Goal: Check status: Check status

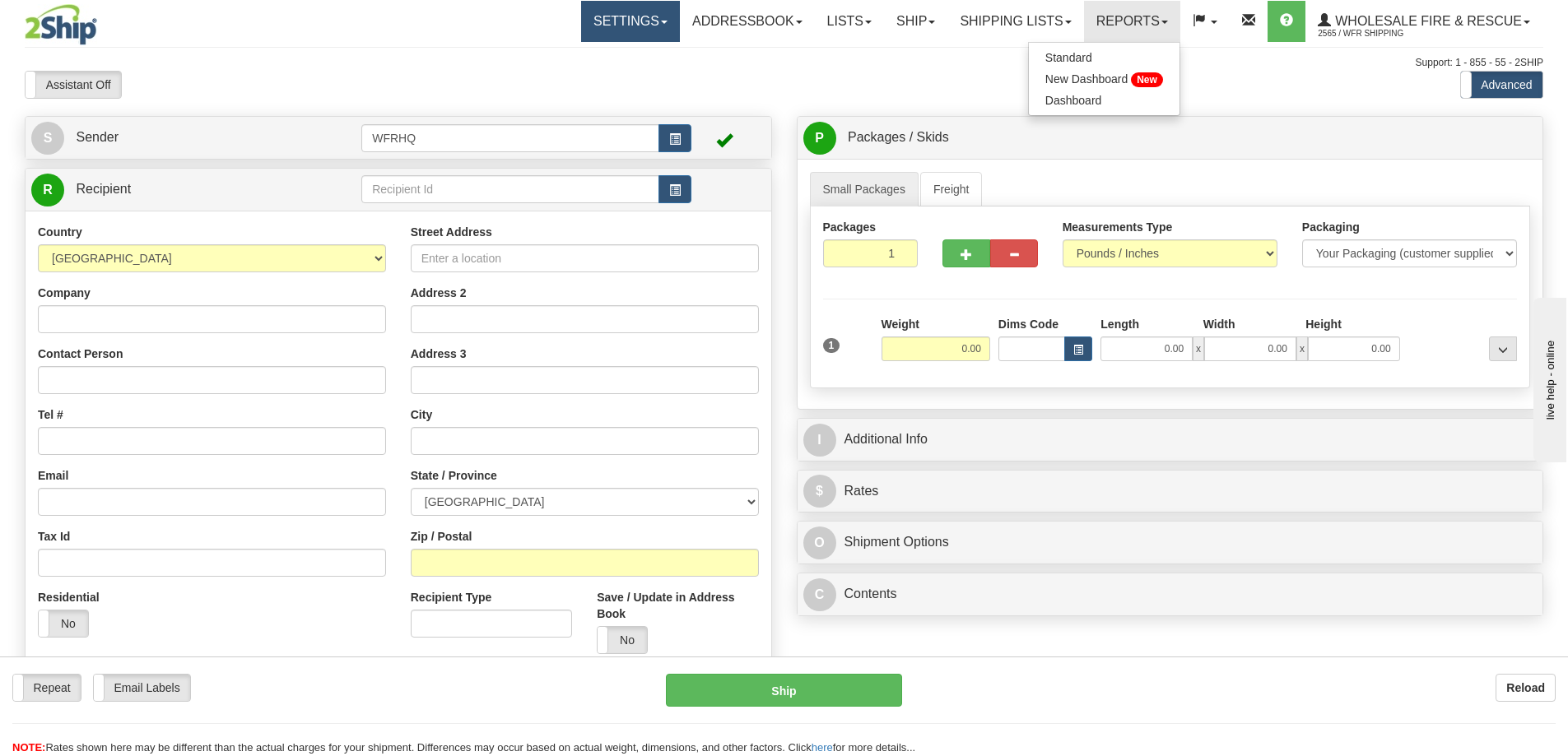
click at [632, 11] on link "Settings" at bounding box center [630, 21] width 99 height 41
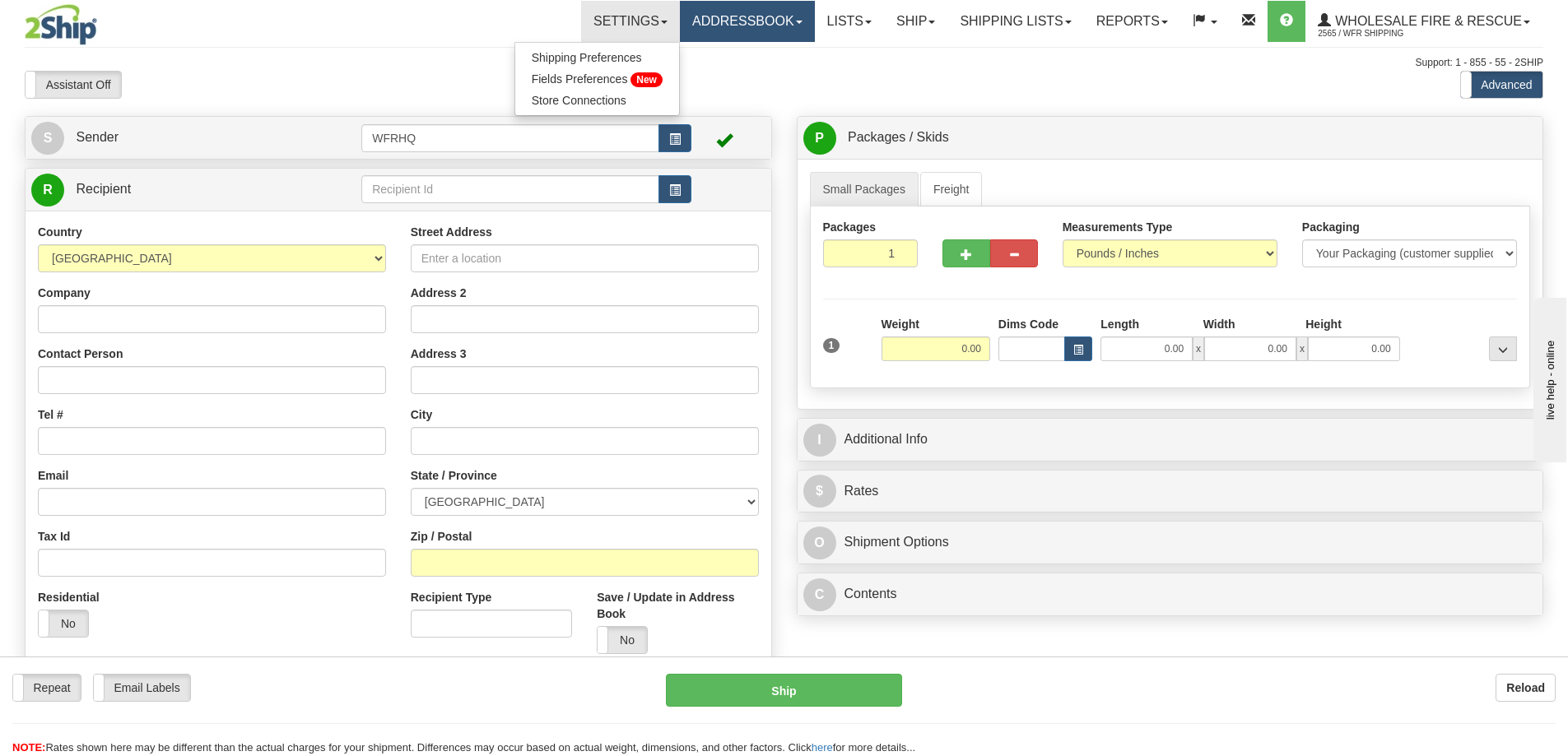
click at [757, 24] on link "Addressbook" at bounding box center [748, 21] width 135 height 41
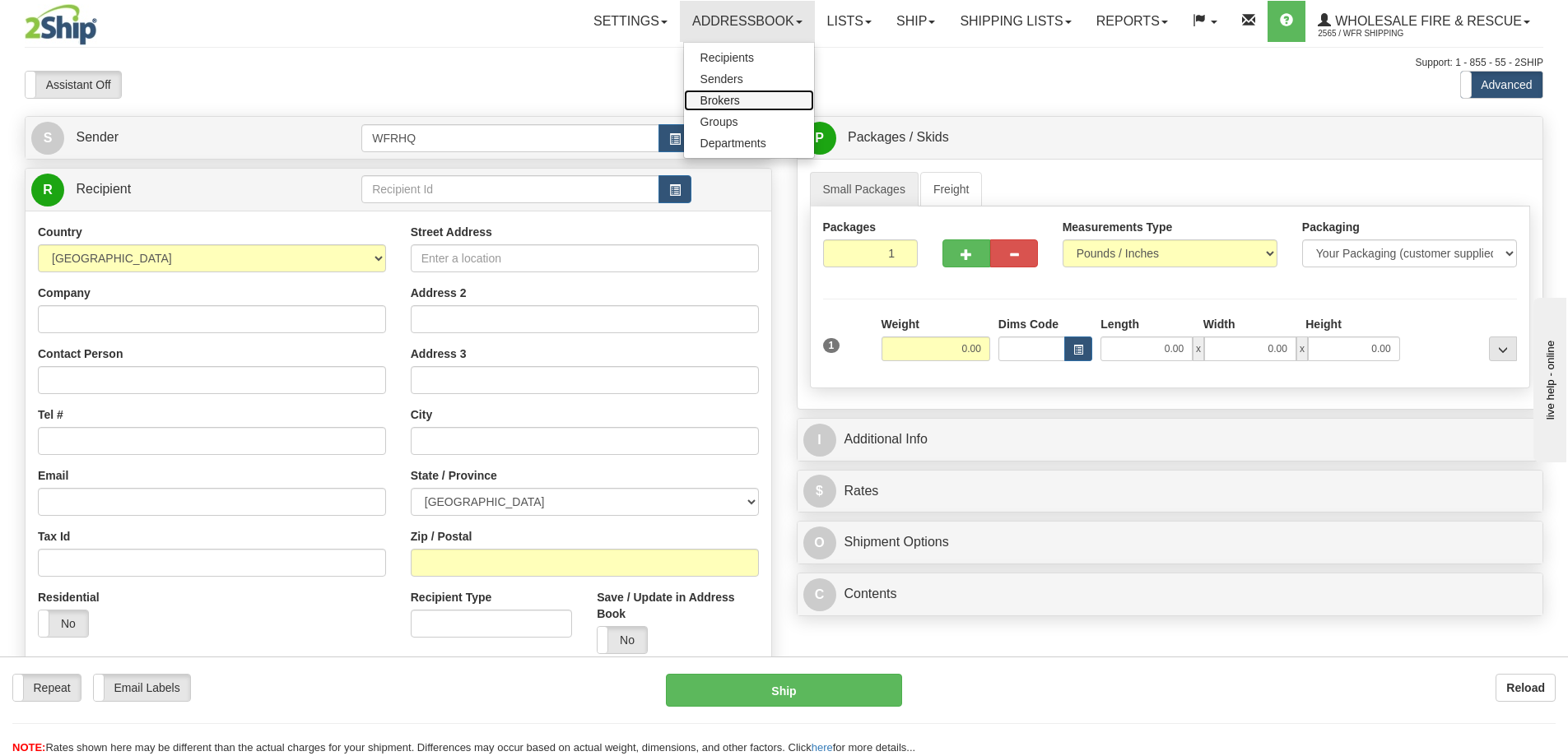
click at [719, 101] on span "Brokers" at bounding box center [720, 100] width 39 height 13
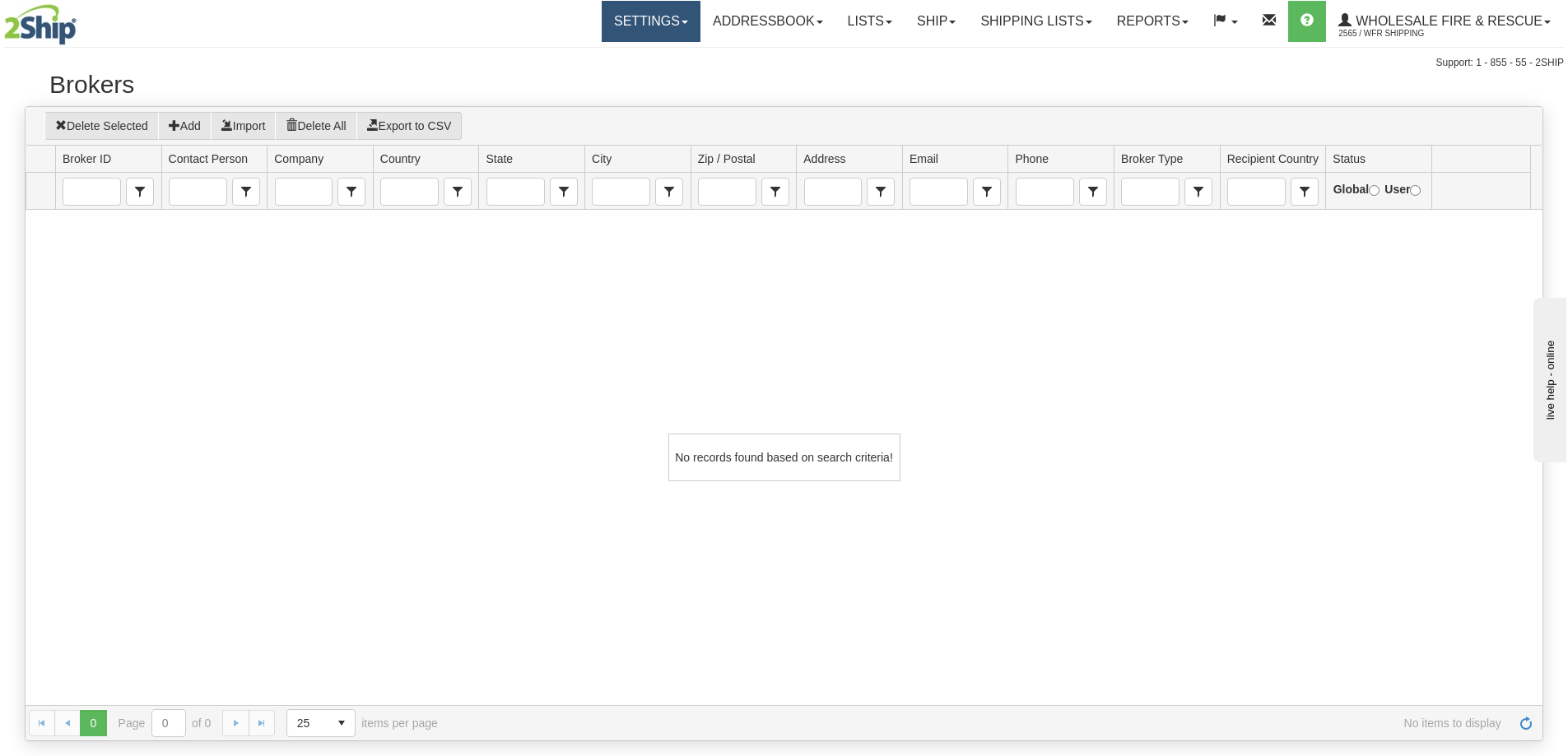
click at [682, 20] on span at bounding box center [684, 22] width 6 height 4
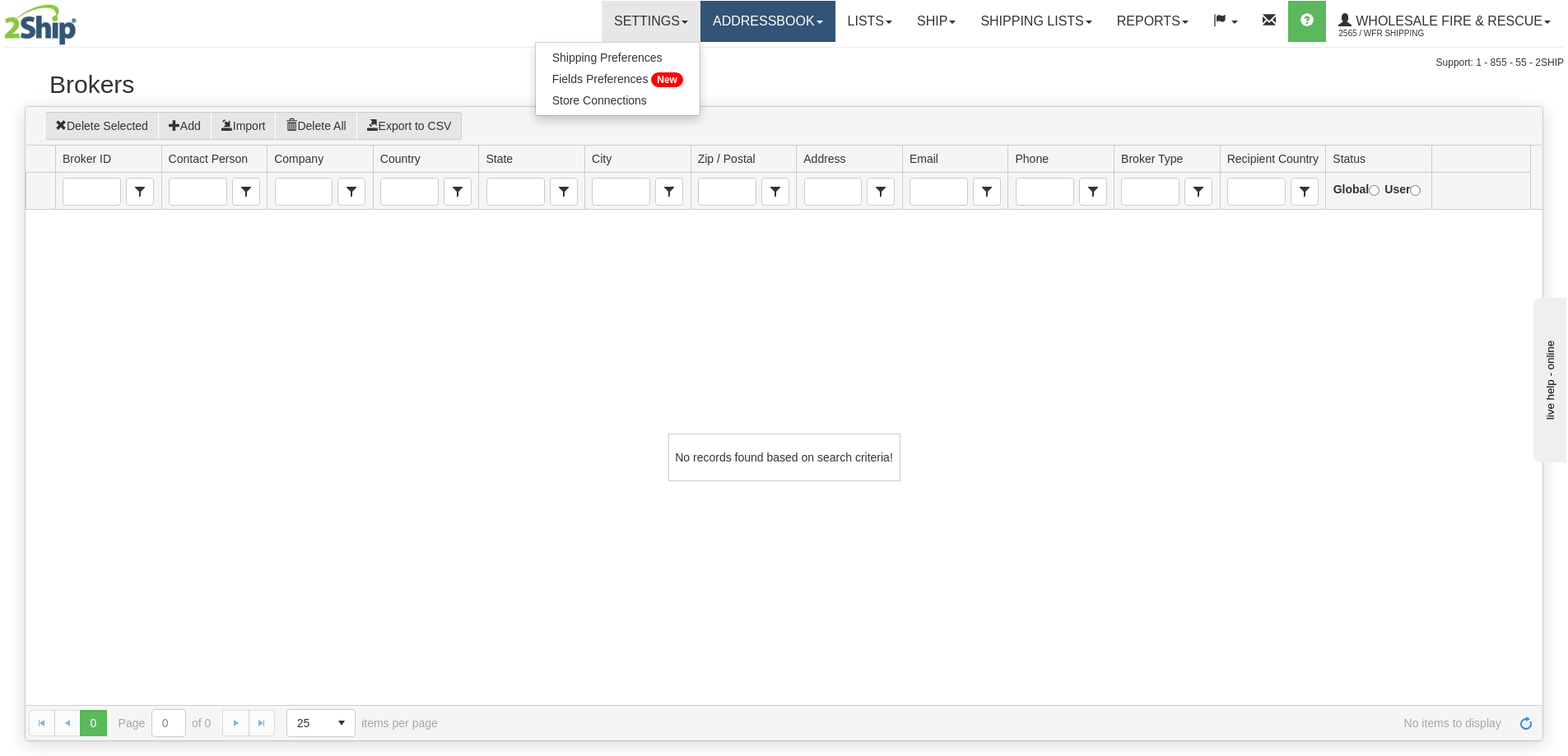
click at [747, 27] on link "Addressbook" at bounding box center [768, 21] width 135 height 41
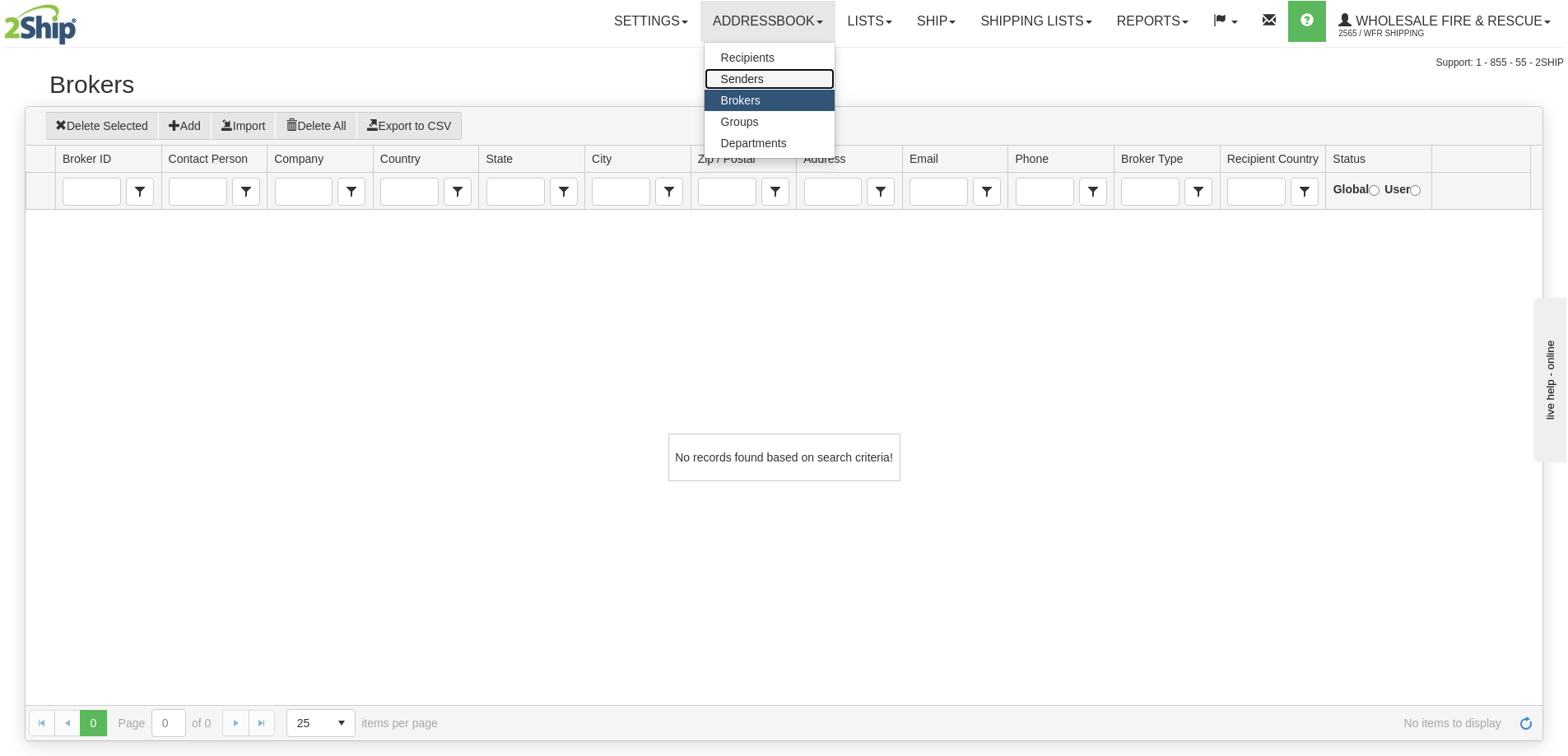
click at [744, 82] on span "Senders" at bounding box center [742, 78] width 43 height 13
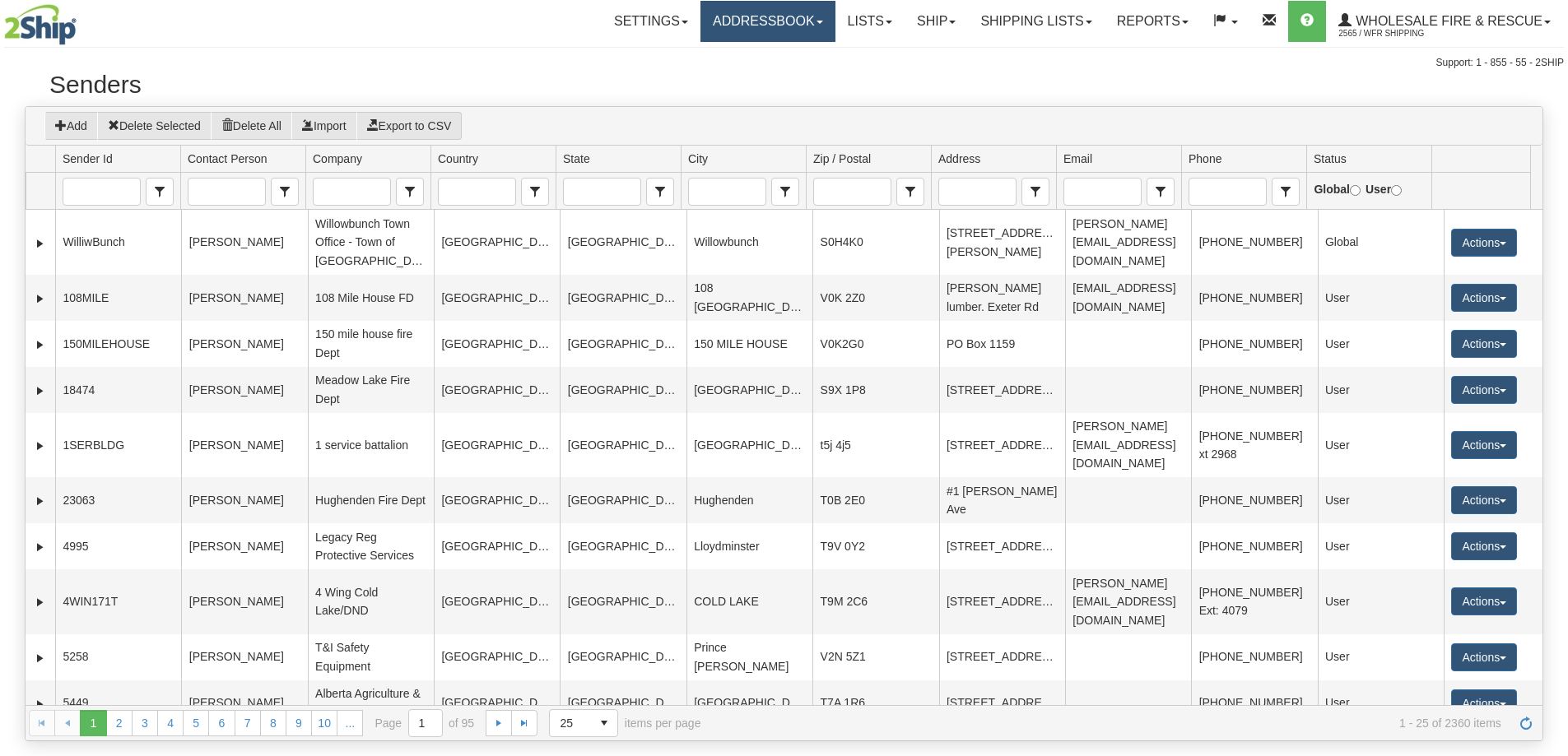
click at [788, 24] on link "Addressbook" at bounding box center [768, 21] width 135 height 41
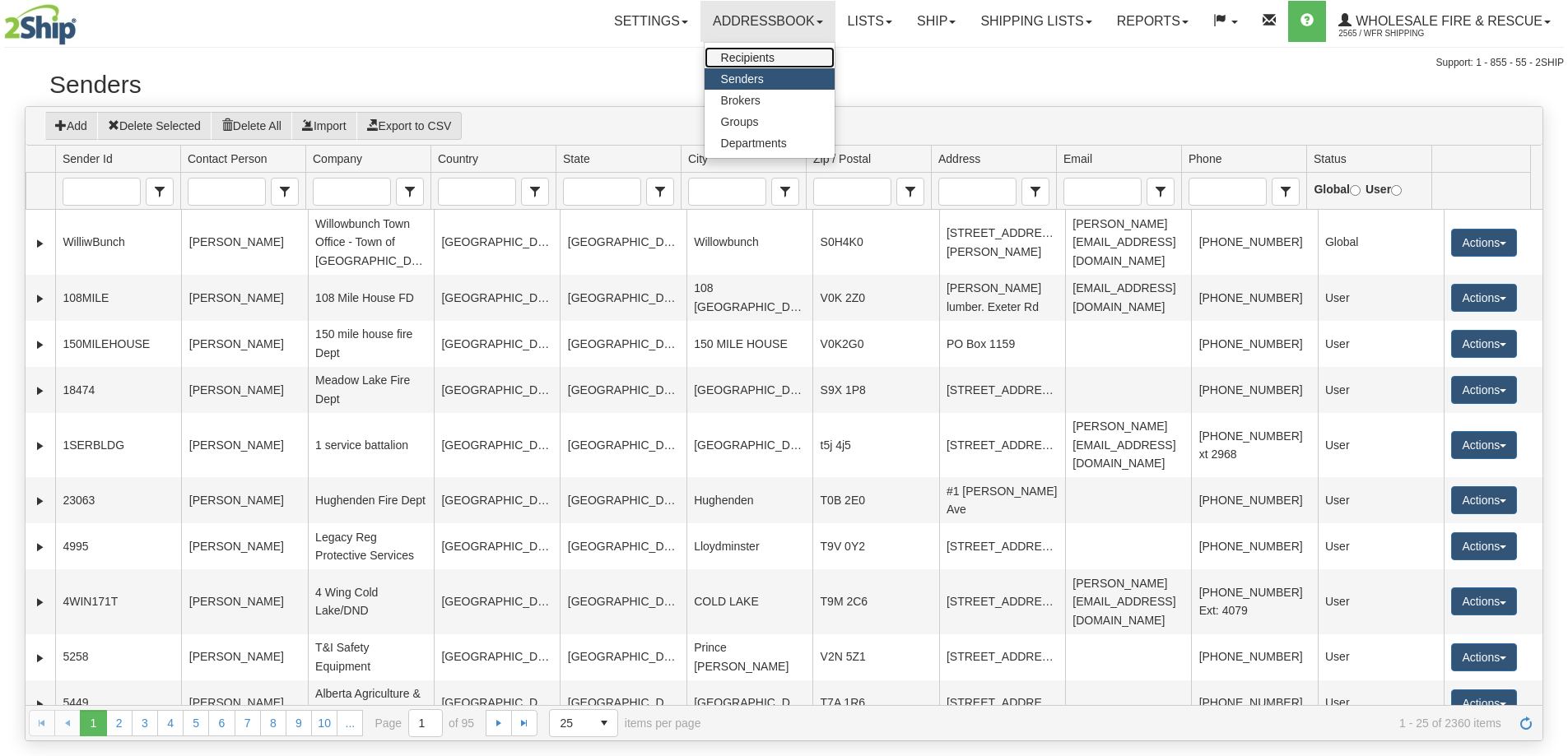
click at [741, 61] on span "Recipients" at bounding box center [748, 57] width 53 height 13
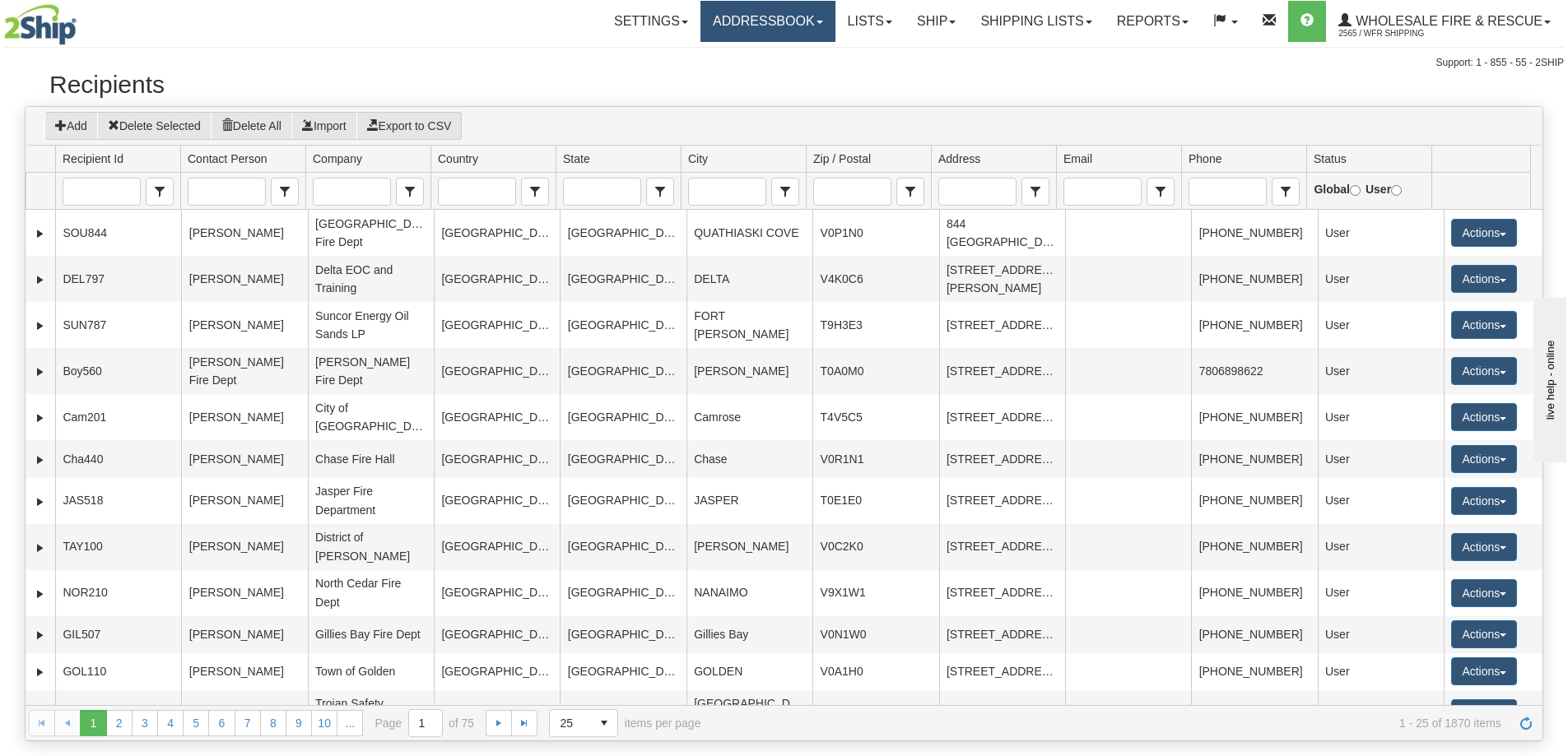
click at [759, 21] on link "Addressbook" at bounding box center [768, 21] width 135 height 41
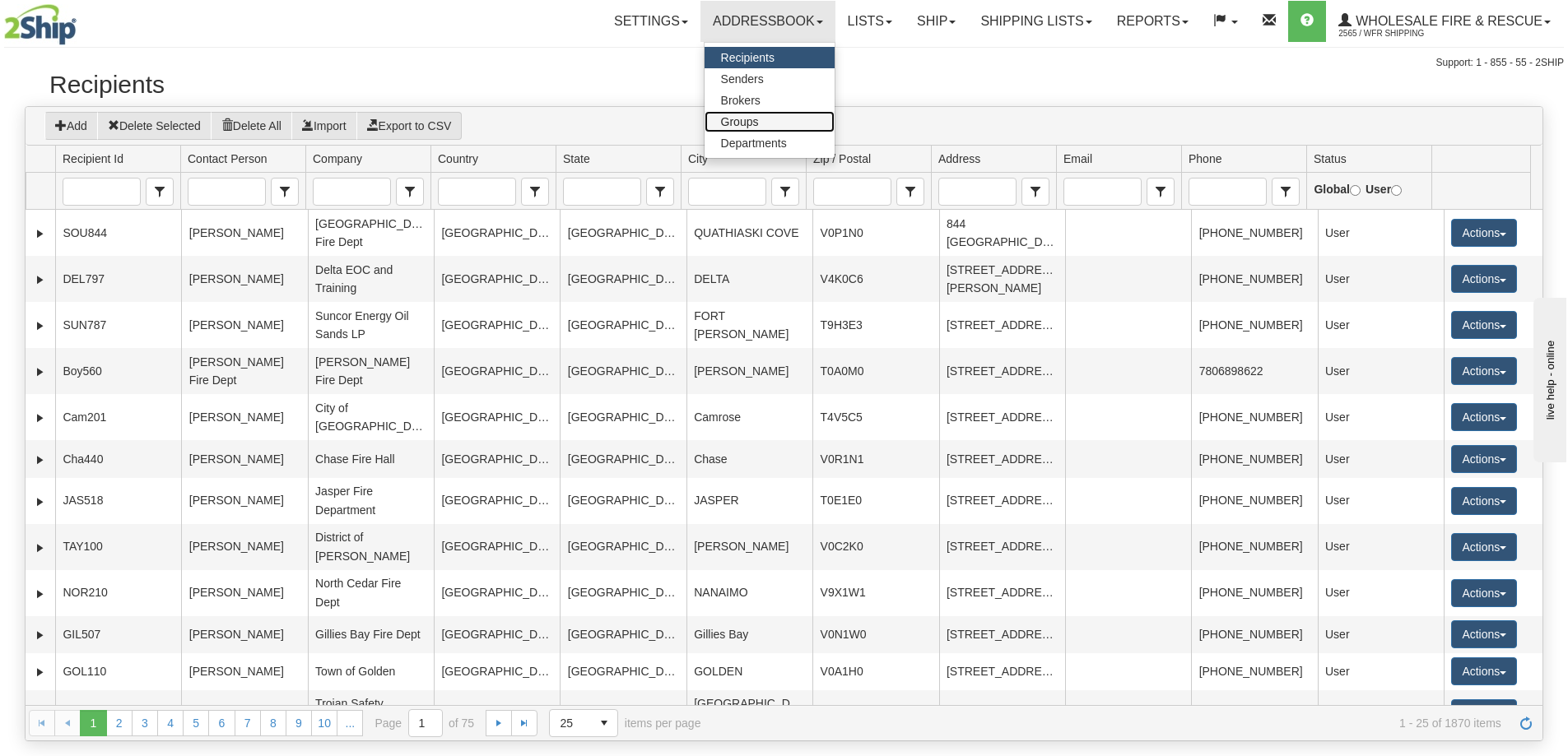
click at [743, 123] on span "Groups" at bounding box center [740, 121] width 38 height 13
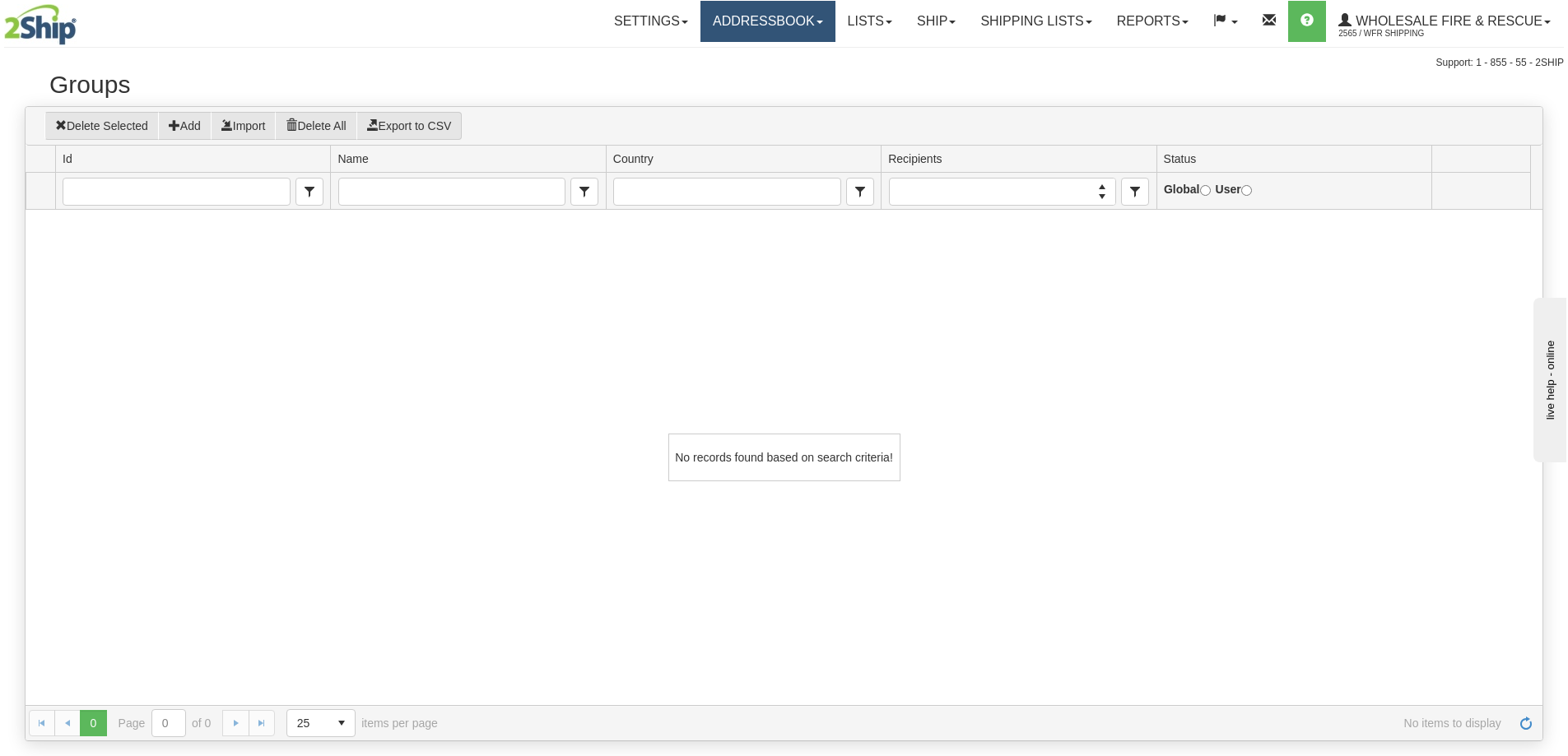
click at [748, 28] on link "Addressbook" at bounding box center [768, 21] width 135 height 41
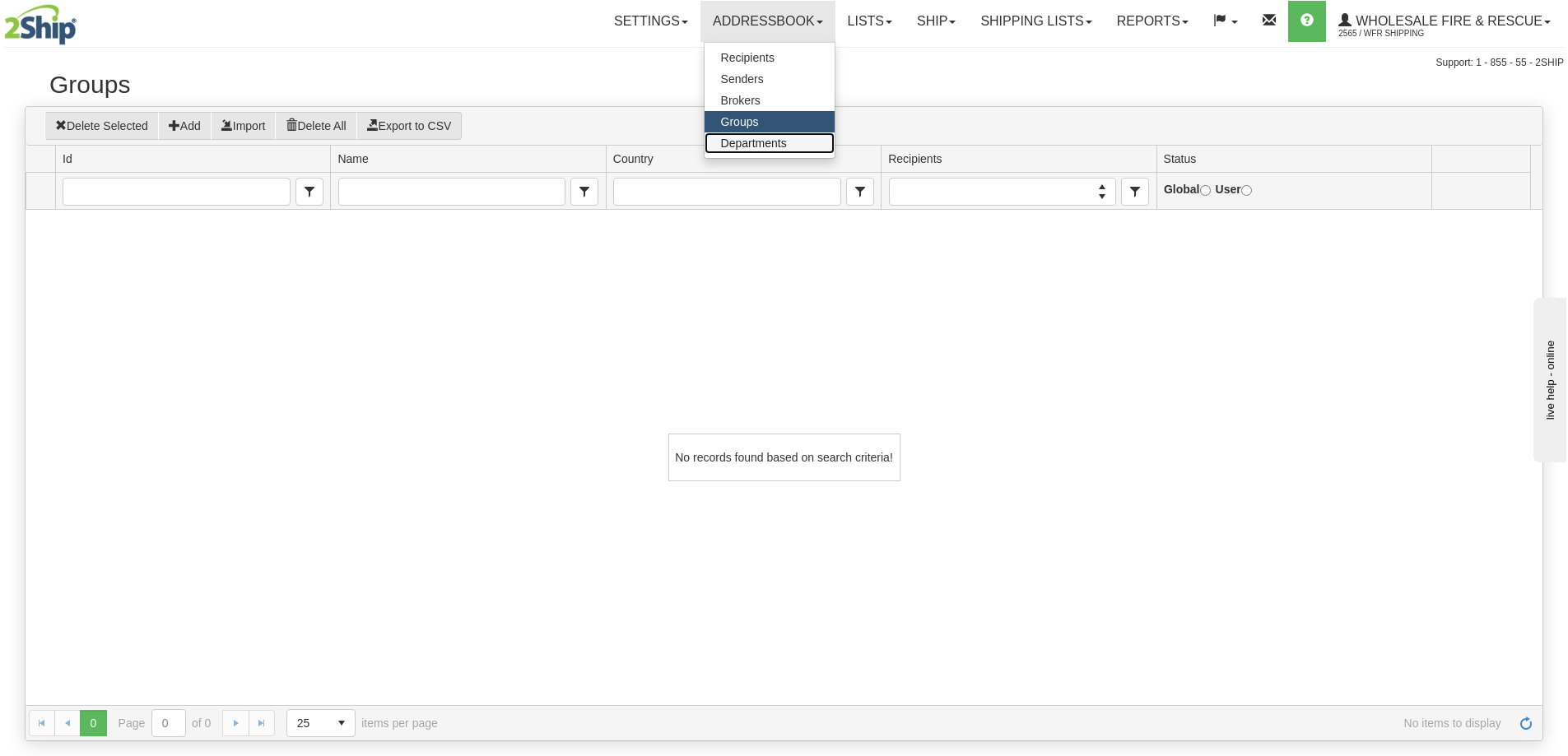
click at [760, 137] on span "Departments" at bounding box center [754, 143] width 66 height 13
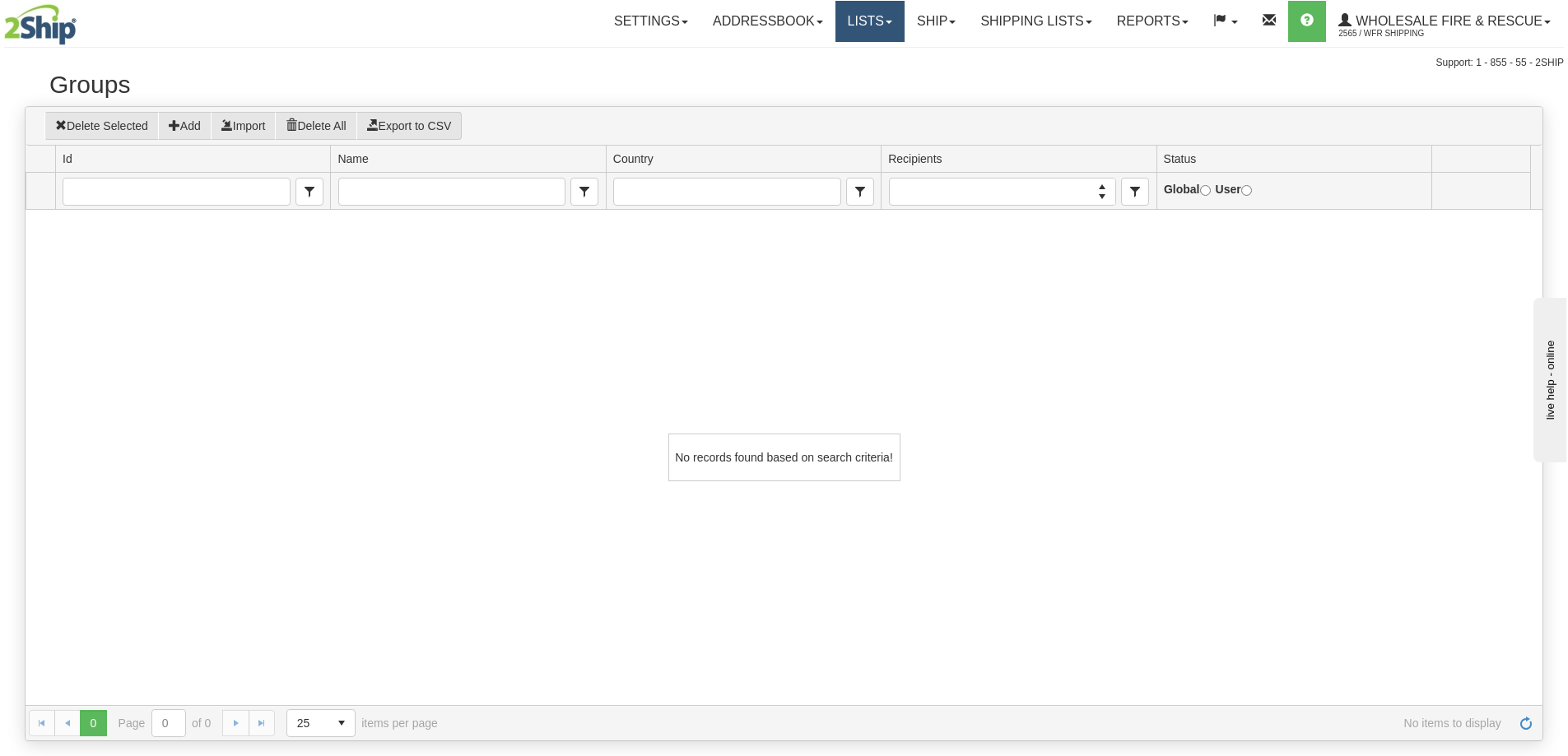
click at [861, 28] on link "Lists" at bounding box center [870, 21] width 69 height 41
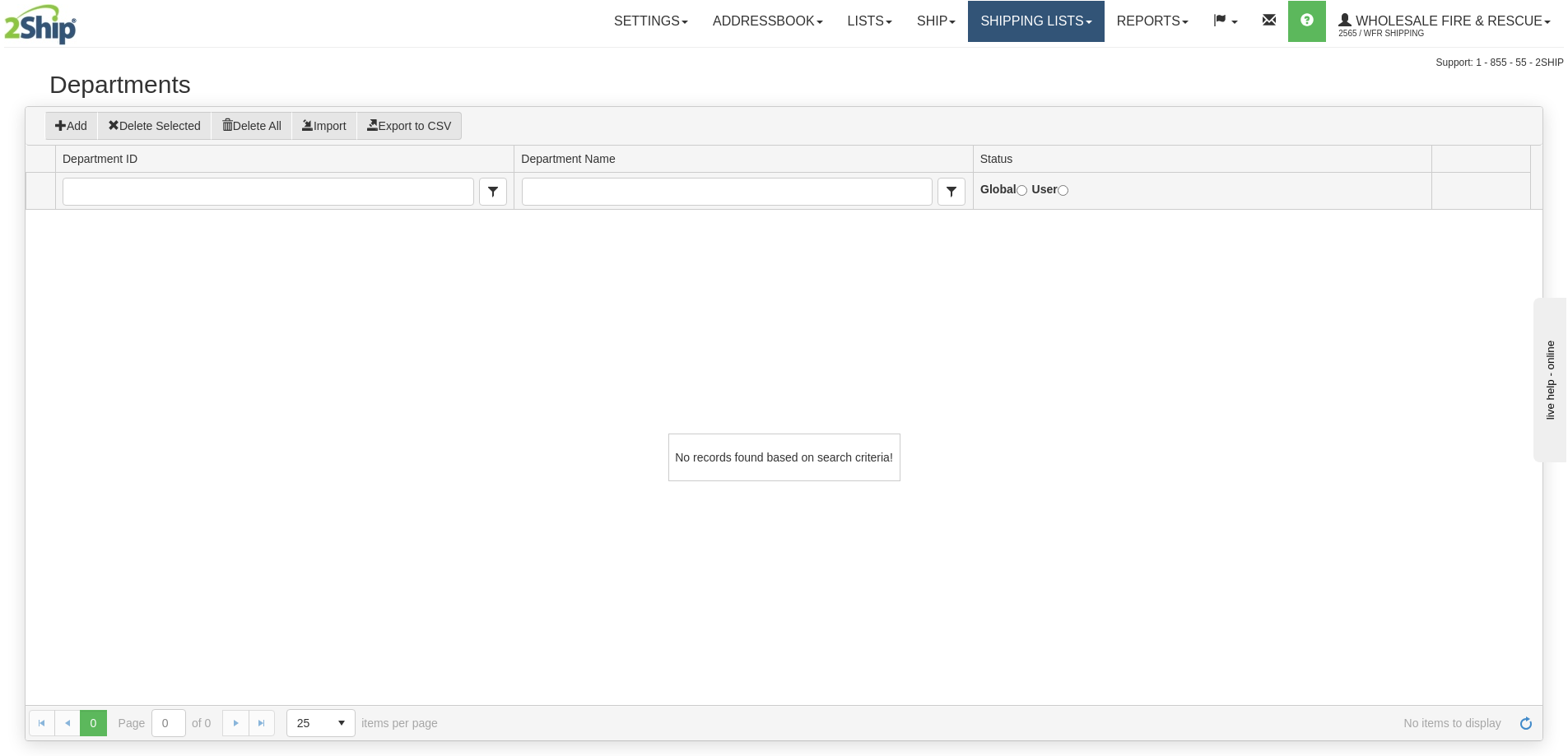
click at [1035, 24] on link "Shipping lists" at bounding box center [1035, 21] width 136 height 41
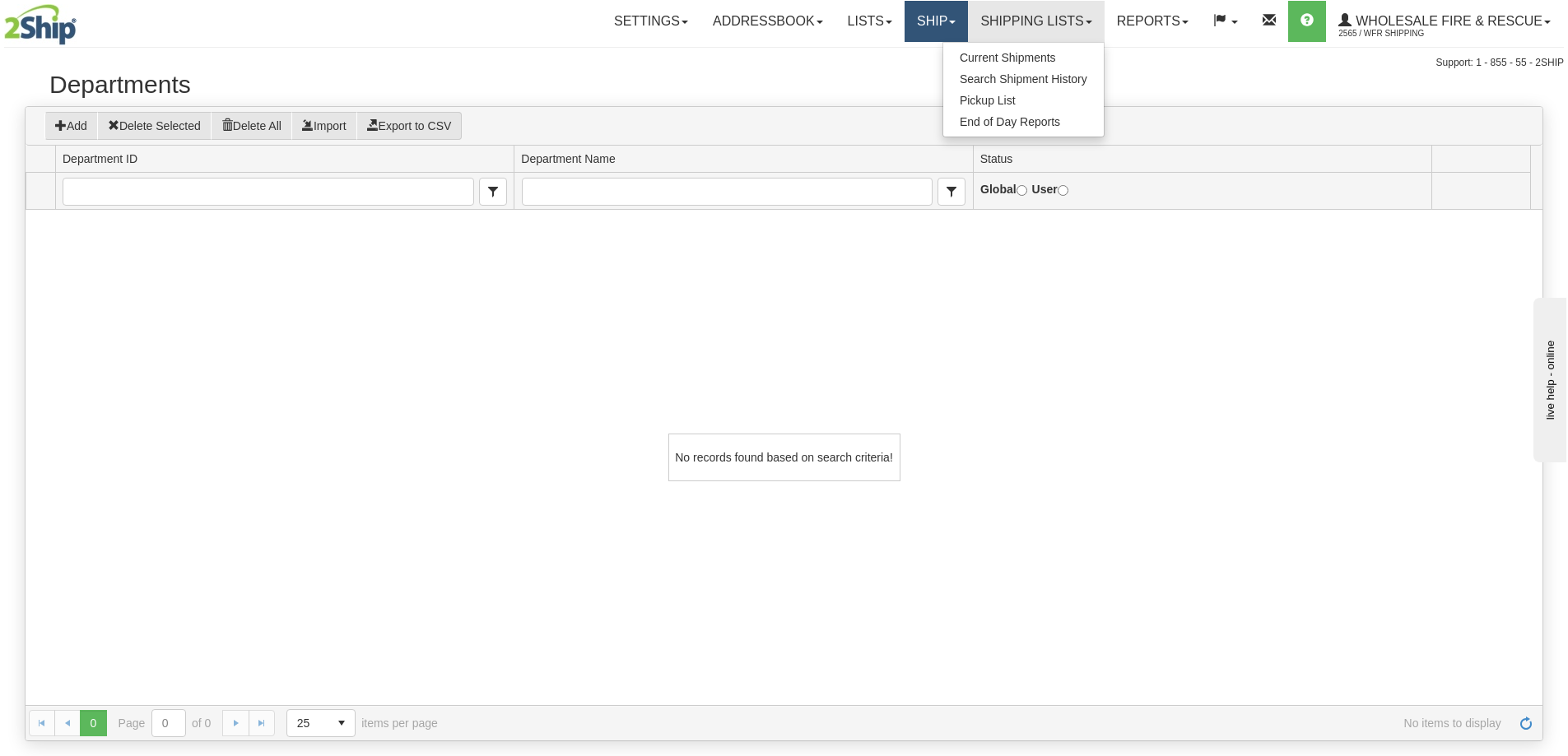
click at [928, 14] on link "Ship" at bounding box center [935, 21] width 63 height 41
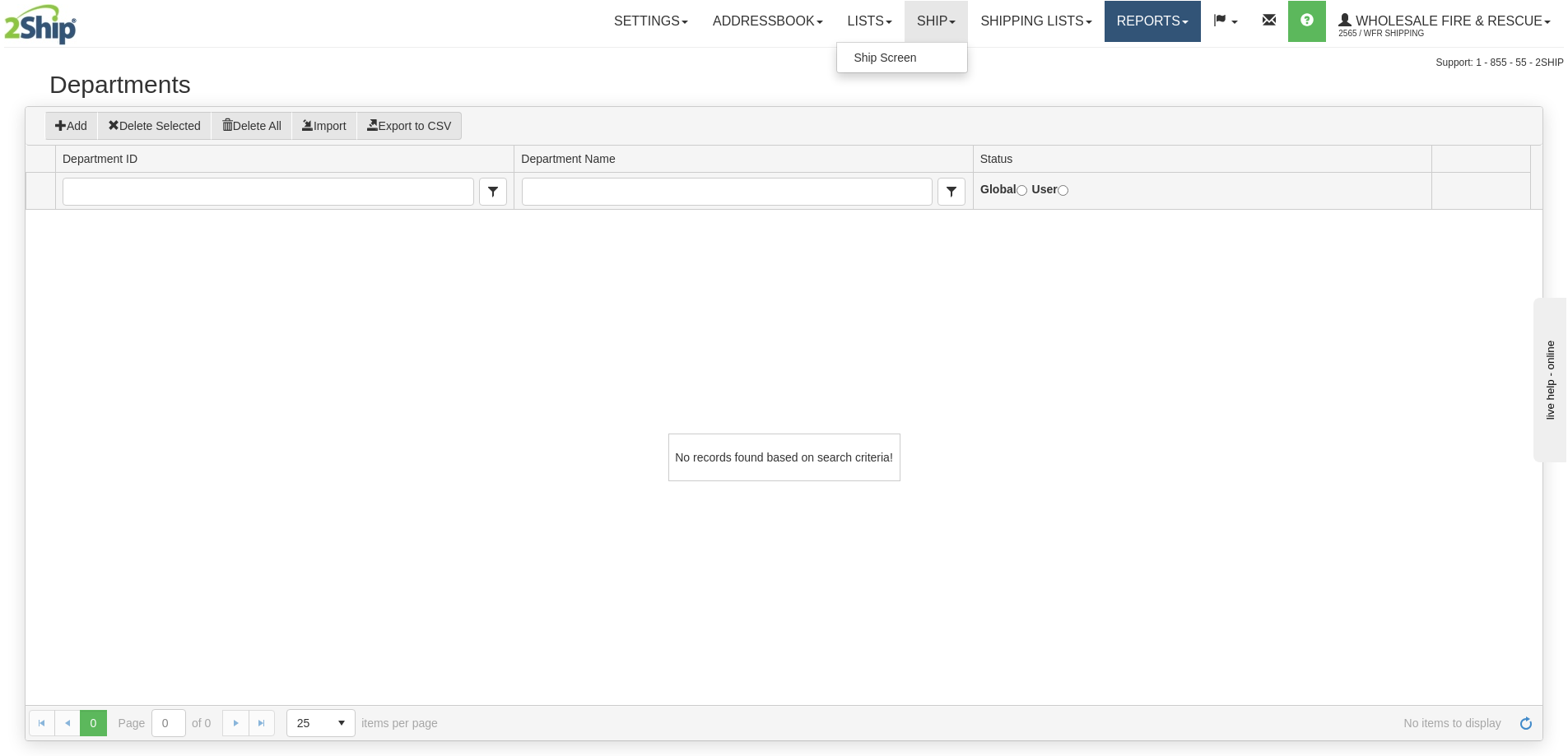
click at [1161, 32] on link "Reports" at bounding box center [1152, 21] width 96 height 41
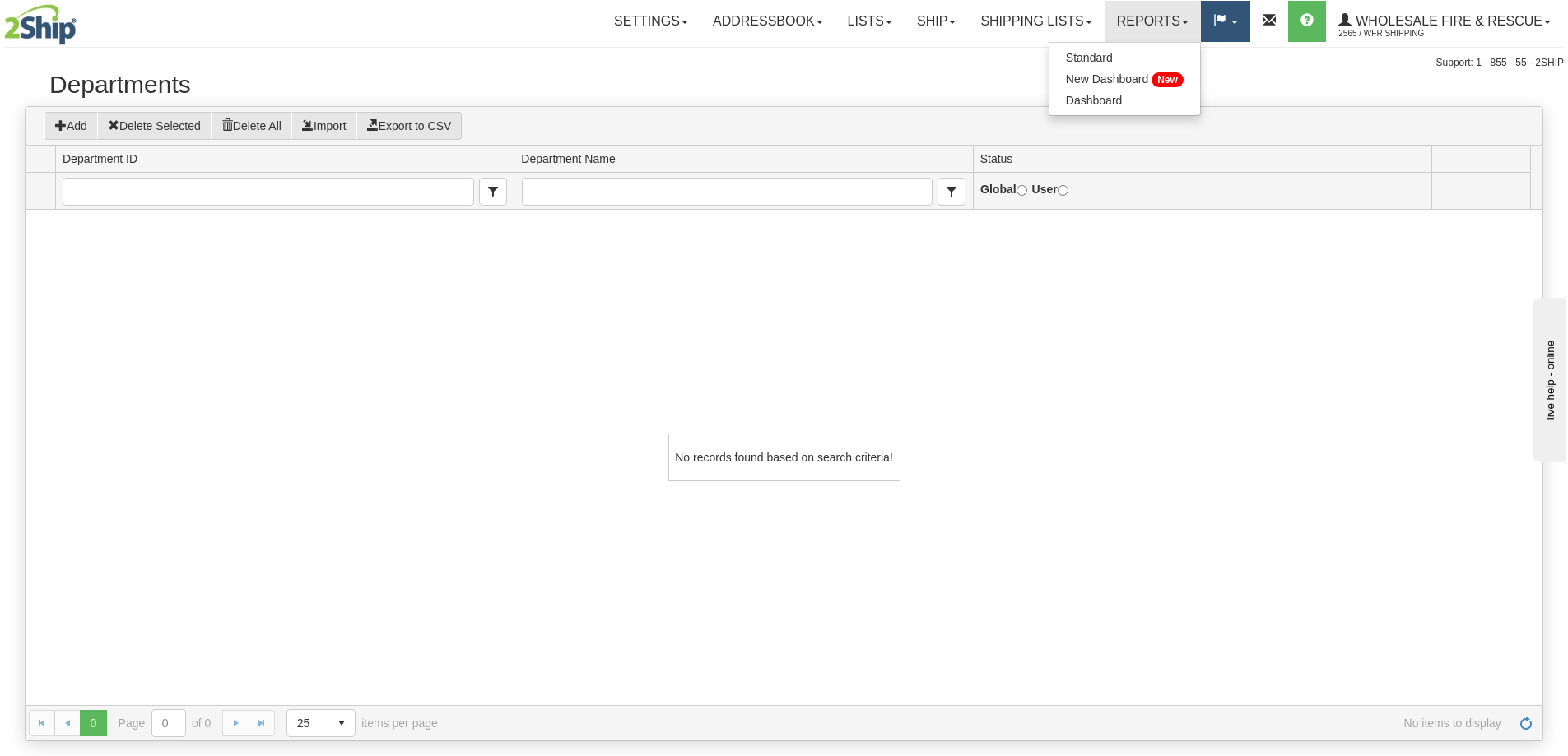
click at [1219, 21] on span at bounding box center [1219, 20] width 13 height 13
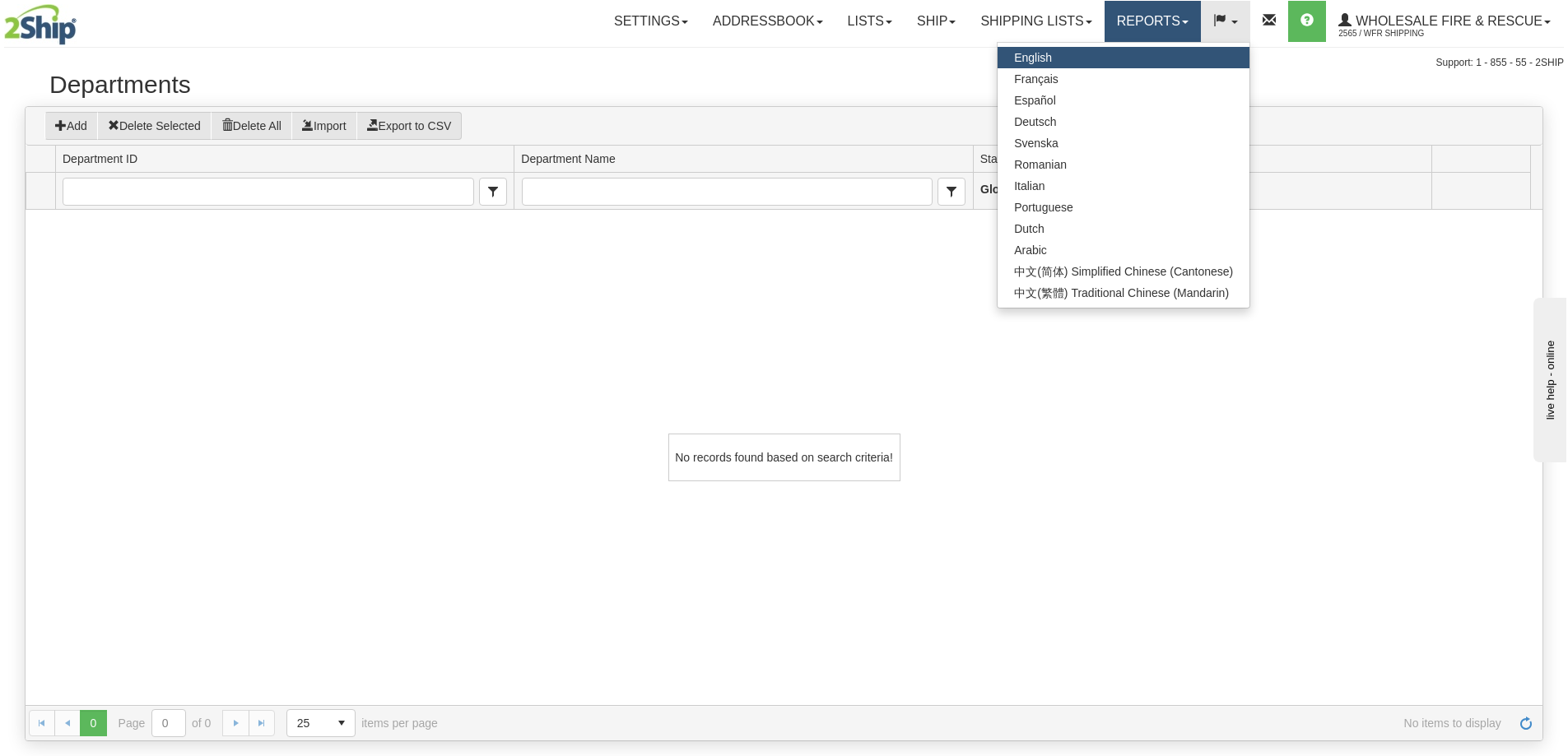
click at [1173, 20] on link "Reports" at bounding box center [1152, 21] width 96 height 41
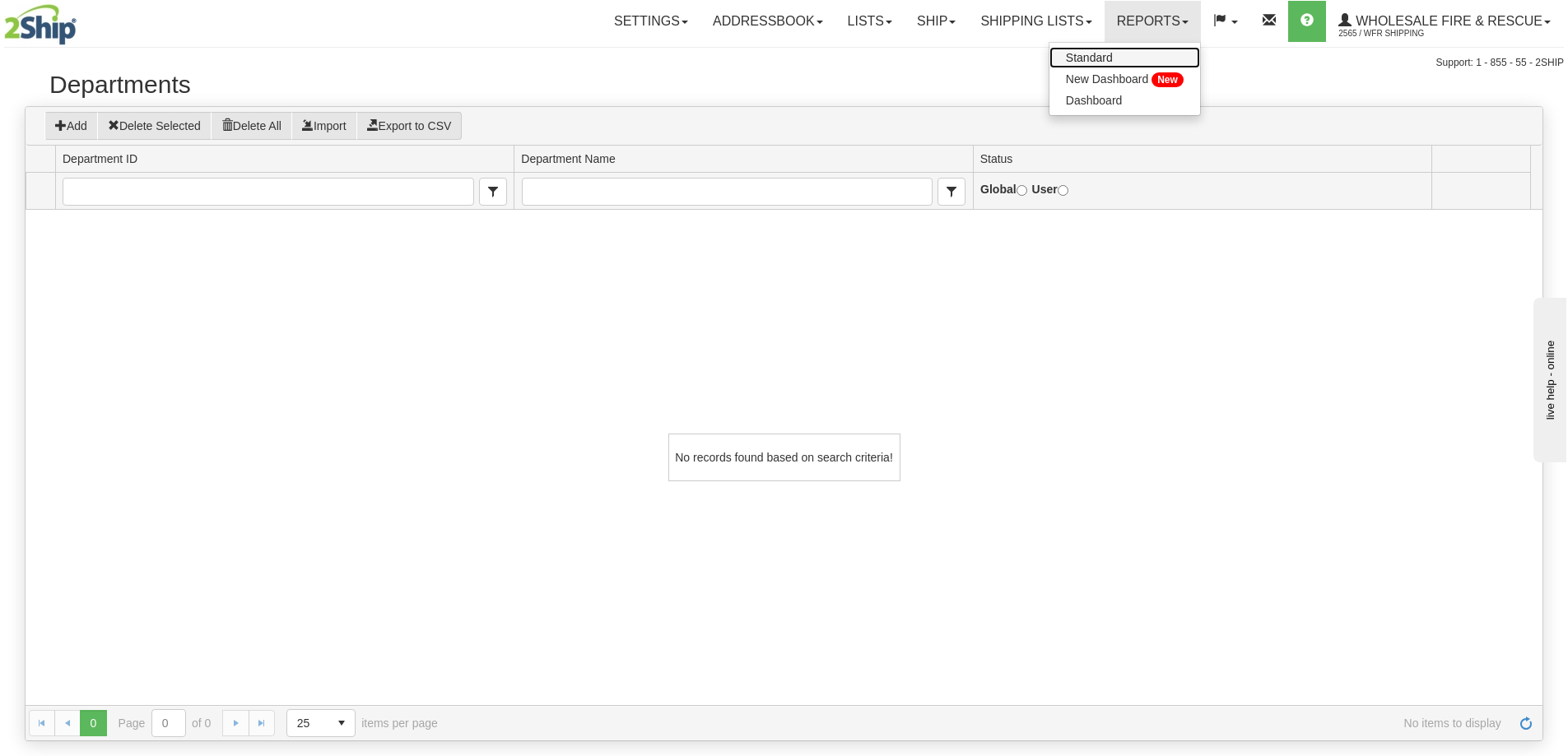
click at [1110, 60] on span "Standard" at bounding box center [1088, 57] width 47 height 13
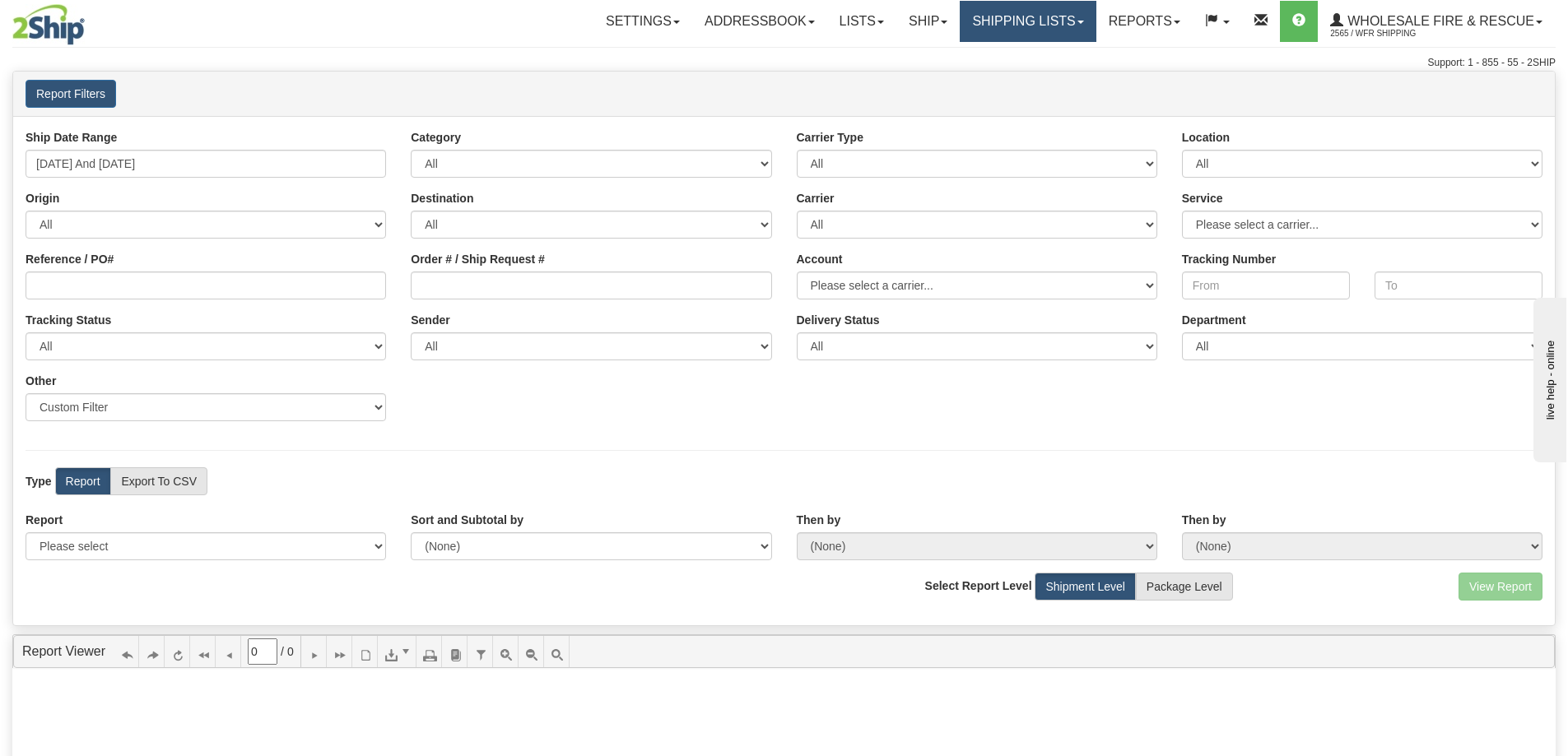
click at [1006, 25] on link "Shipping lists" at bounding box center [1027, 21] width 136 height 41
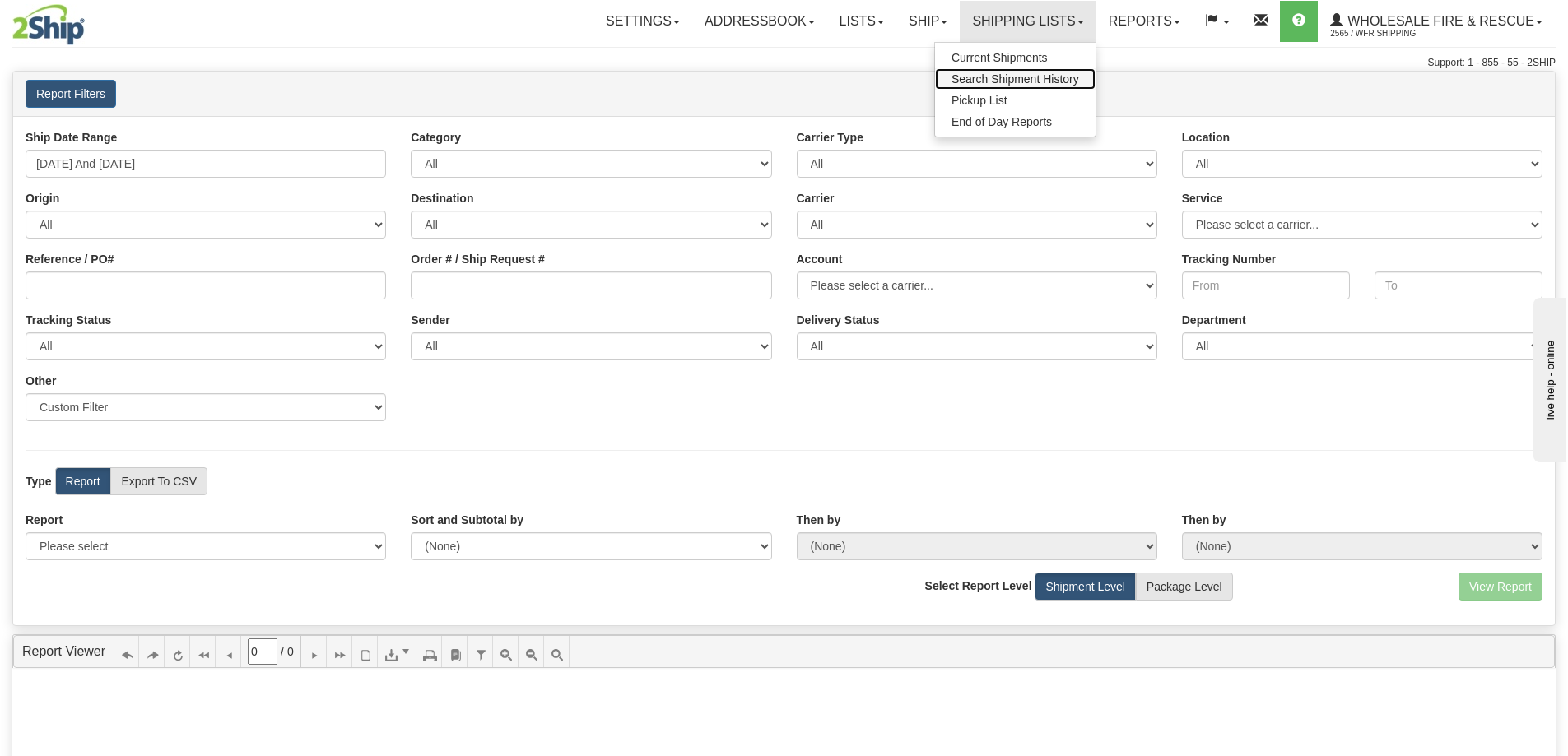
click at [998, 77] on span "Search Shipment History" at bounding box center [1014, 78] width 127 height 13
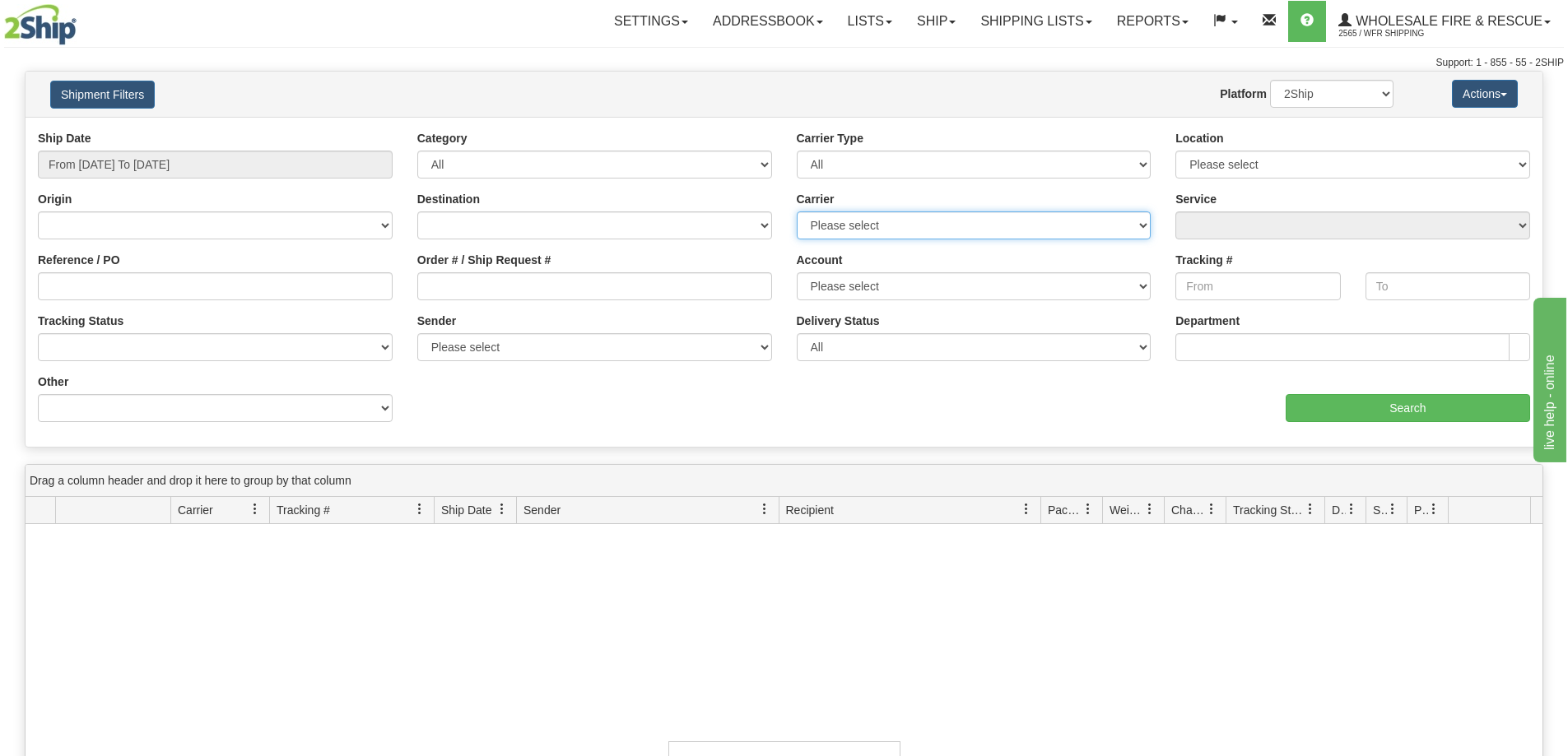
click at [942, 215] on select "Please select 2SHIP LTL Ace Courier Buffalo Air Canada Post Canadian Freightway…" at bounding box center [974, 225] width 355 height 28
select select "11"
click at [796, 212] on select "Please select 2SHIP LTL Ace Courier Buffalo Air Canada Post Canadian Freightway…" at bounding box center [974, 225] width 355 height 28
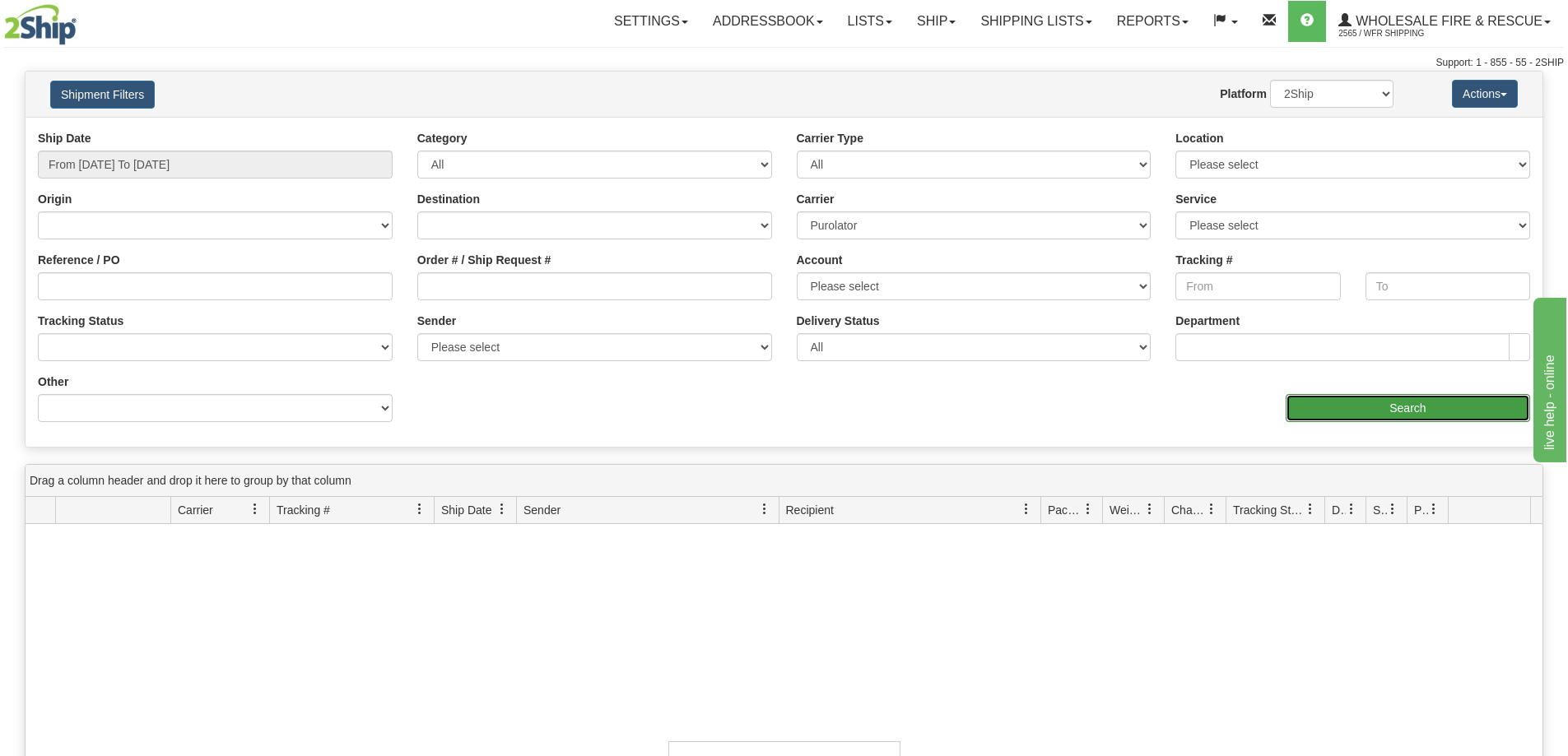
click at [1318, 399] on input "Search" at bounding box center [1407, 407] width 245 height 28
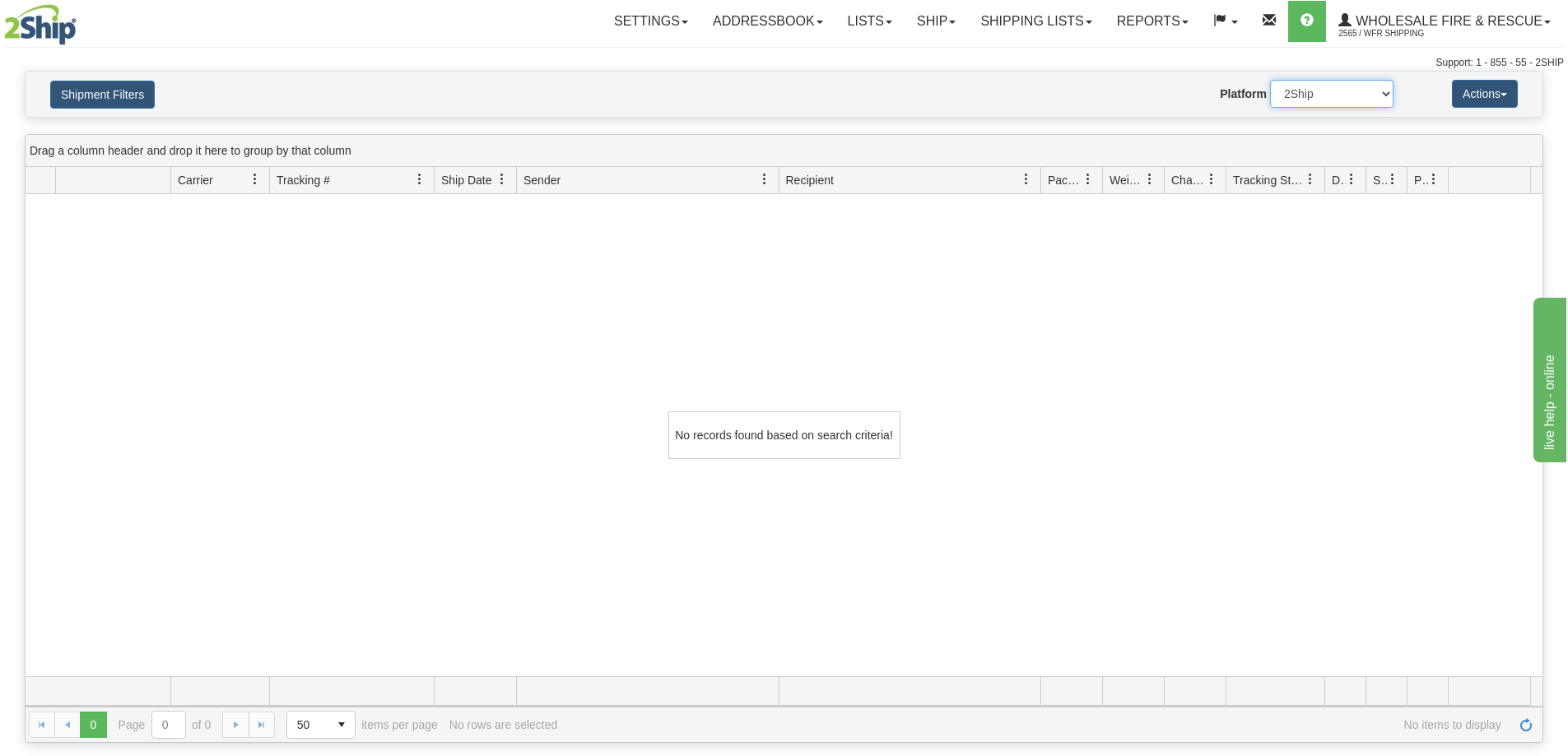
click at [1339, 87] on select "2Ship Imported" at bounding box center [1331, 93] width 124 height 28
click at [1450, 110] on div "Shipment Filters Website Agent Nothing selected Client User Platform 2Ship Impo…" at bounding box center [784, 93] width 1516 height 45
click at [136, 107] on button "Shipment Filters" at bounding box center [101, 94] width 104 height 28
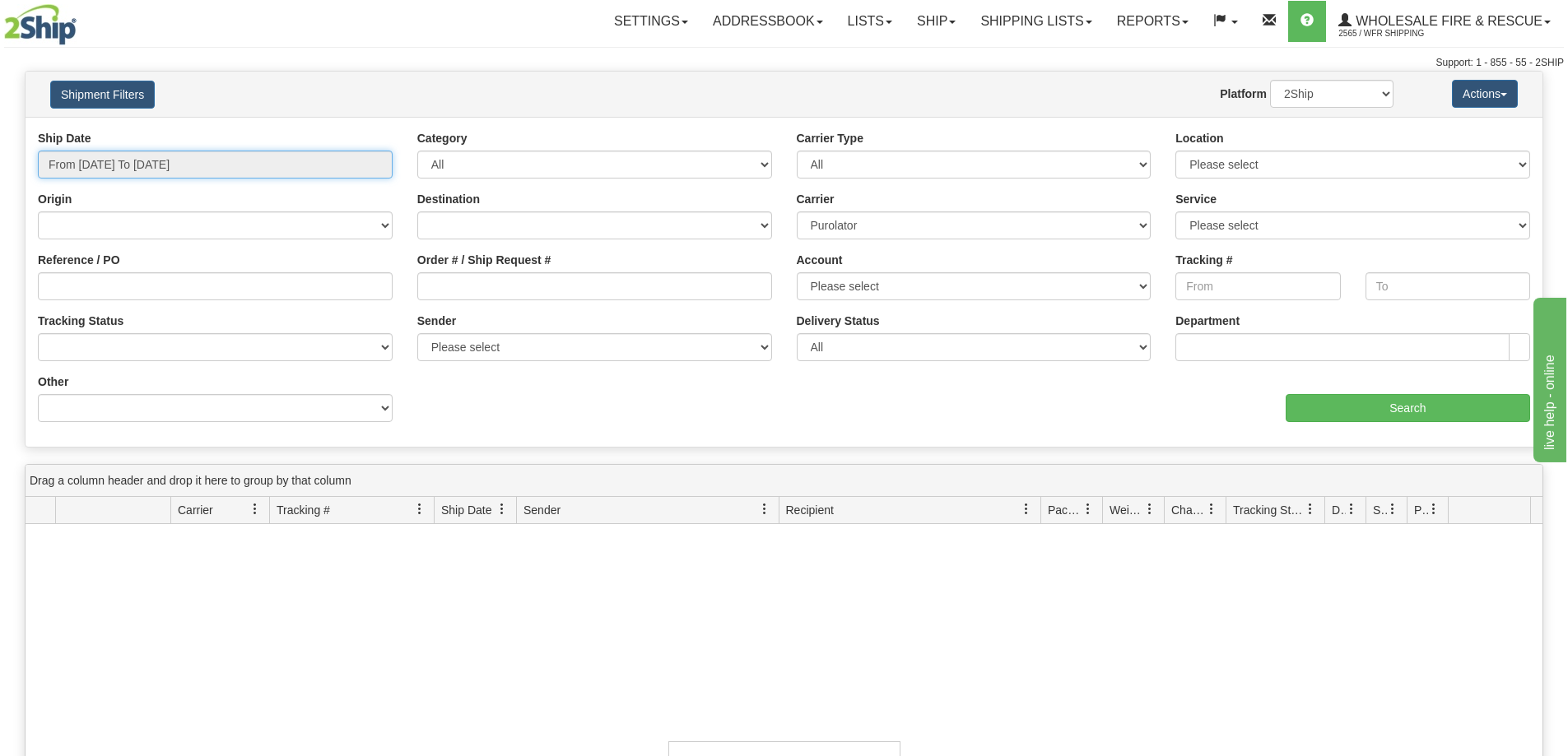
click at [289, 156] on input "From 08/24/2025 To 08/25/2025" at bounding box center [215, 164] width 355 height 28
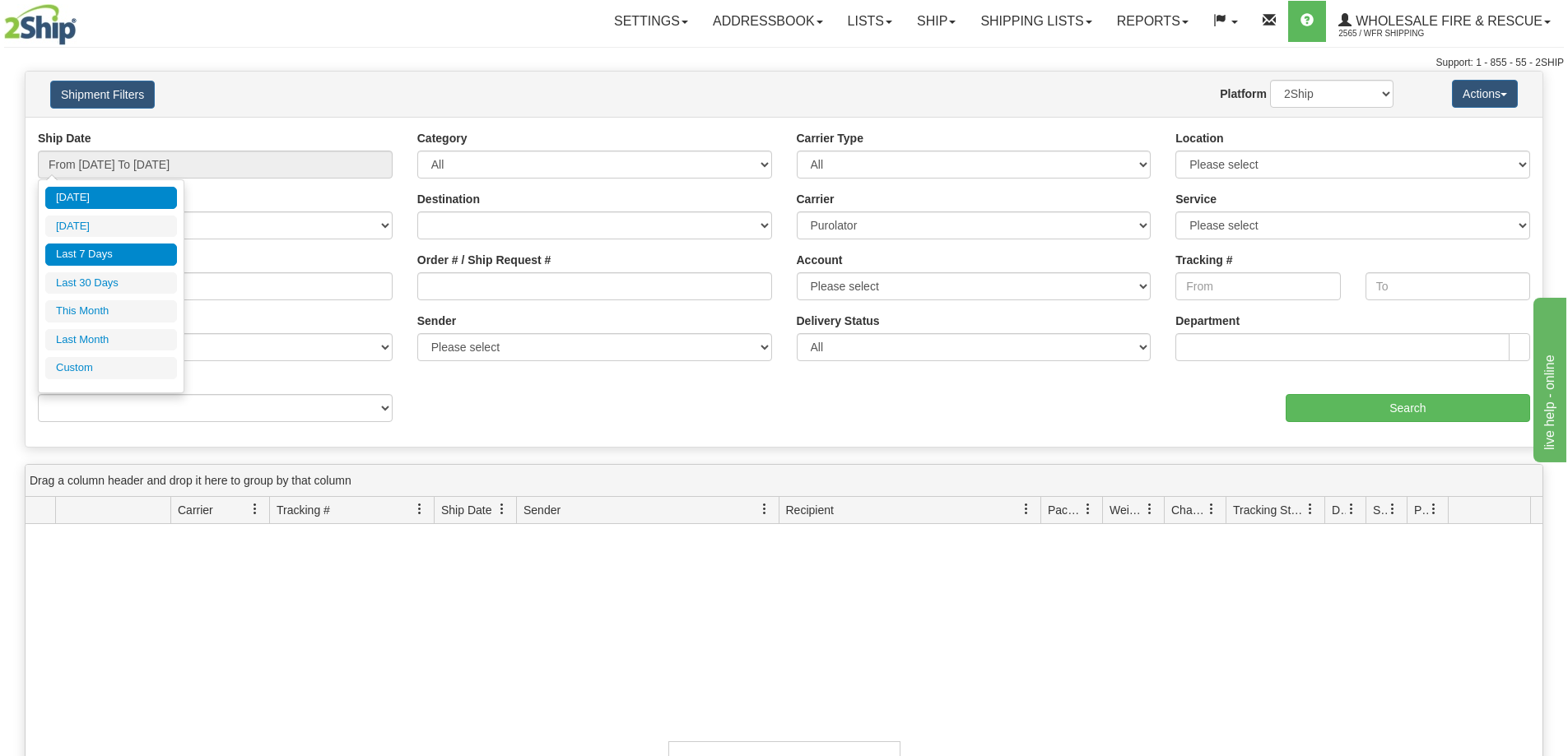
click at [91, 252] on li "Last 7 Days" at bounding box center [111, 254] width 132 height 22
type input "From 08/19/2025 To 08/25/2025"
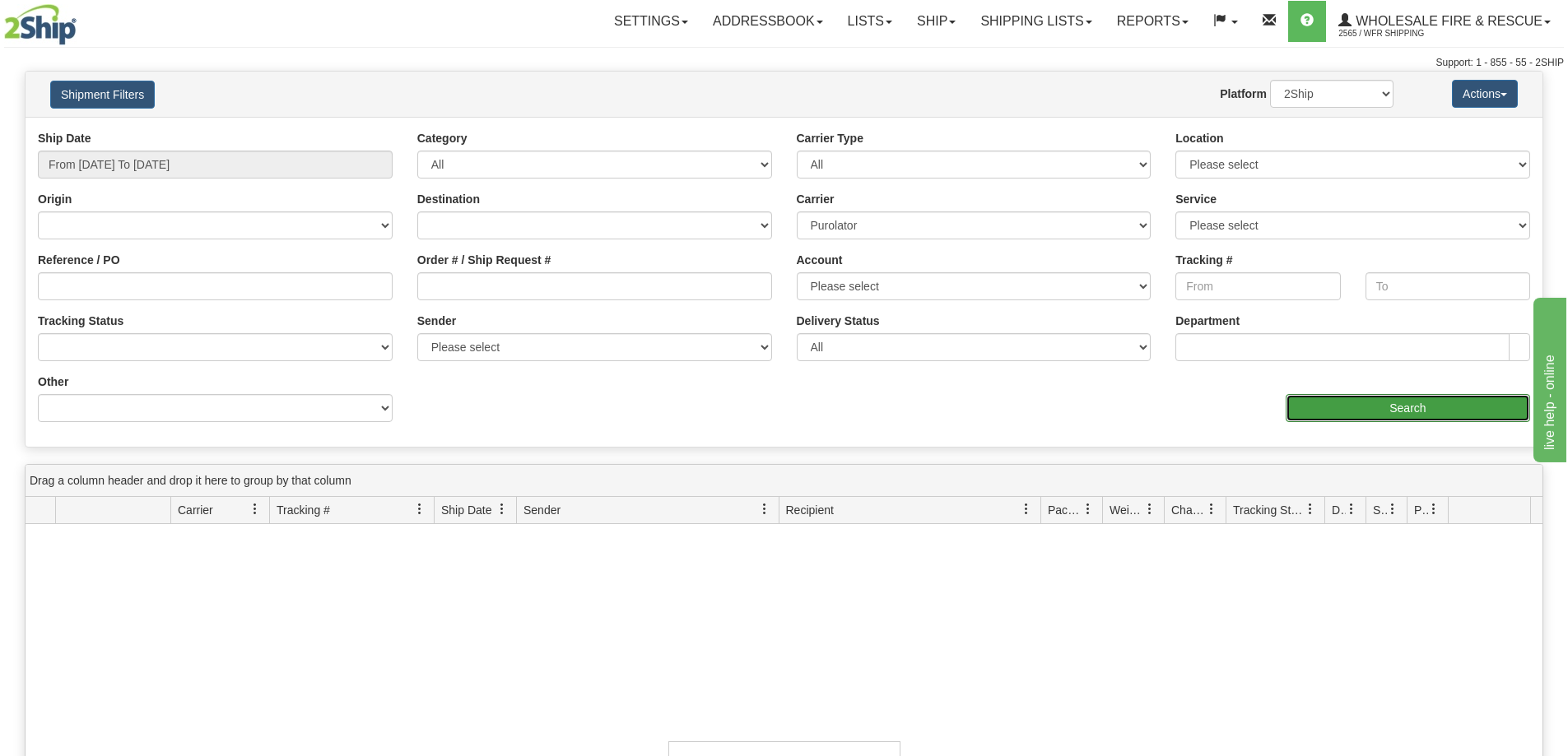
click at [1407, 412] on input "Search" at bounding box center [1407, 407] width 245 height 28
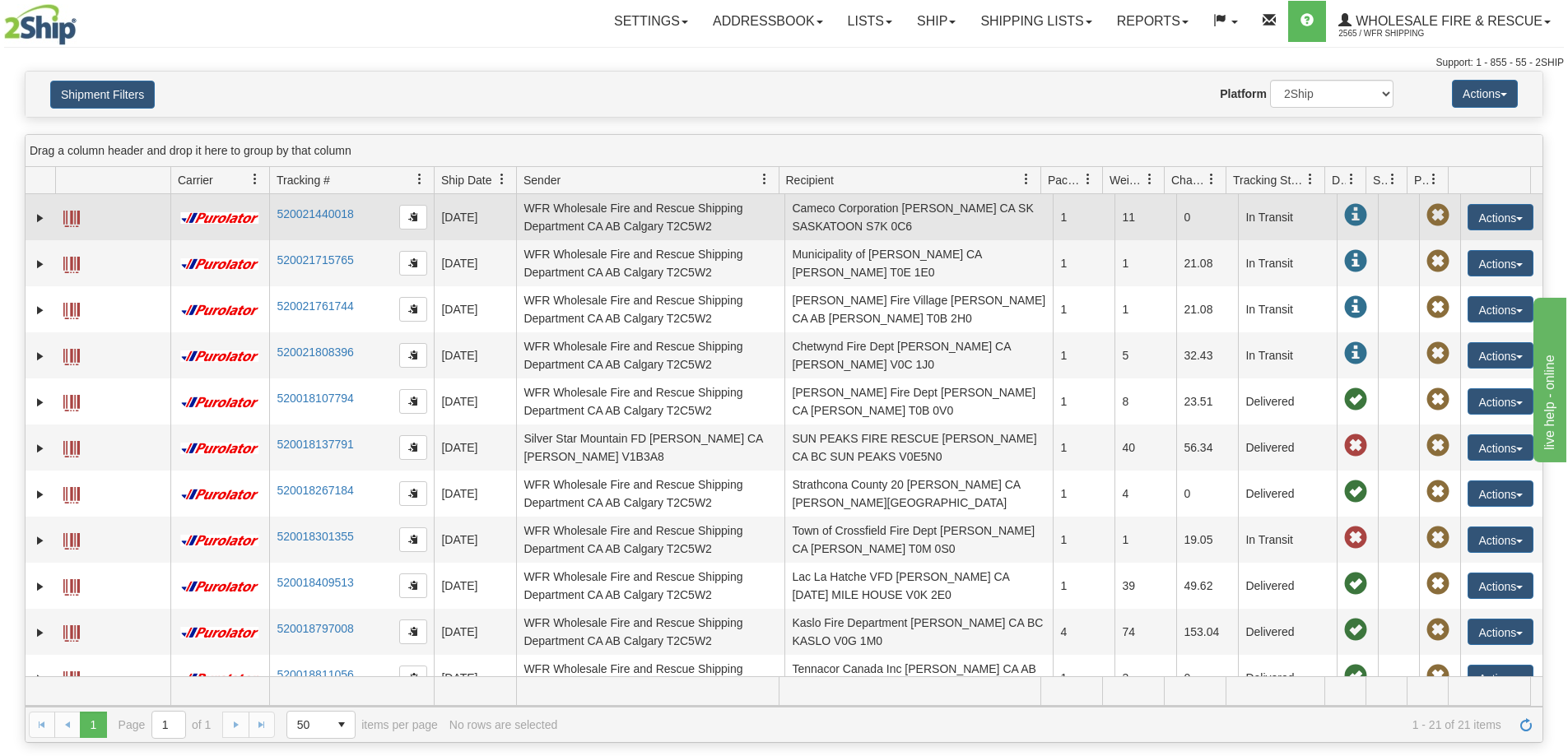
click at [75, 220] on span at bounding box center [71, 219] width 16 height 16
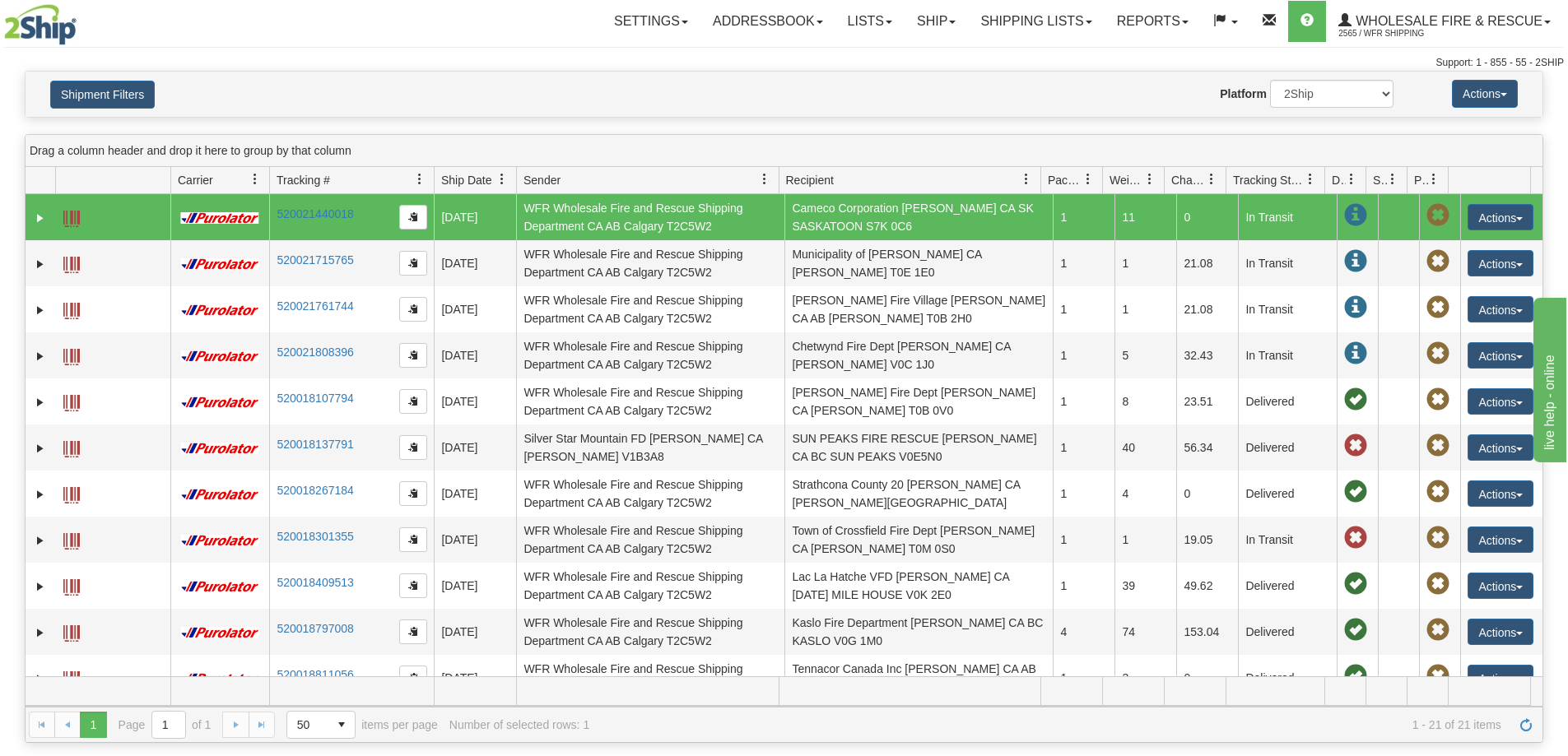
click at [41, 227] on td at bounding box center [40, 217] width 29 height 46
click at [41, 222] on link "Expand" at bounding box center [40, 218] width 16 height 16
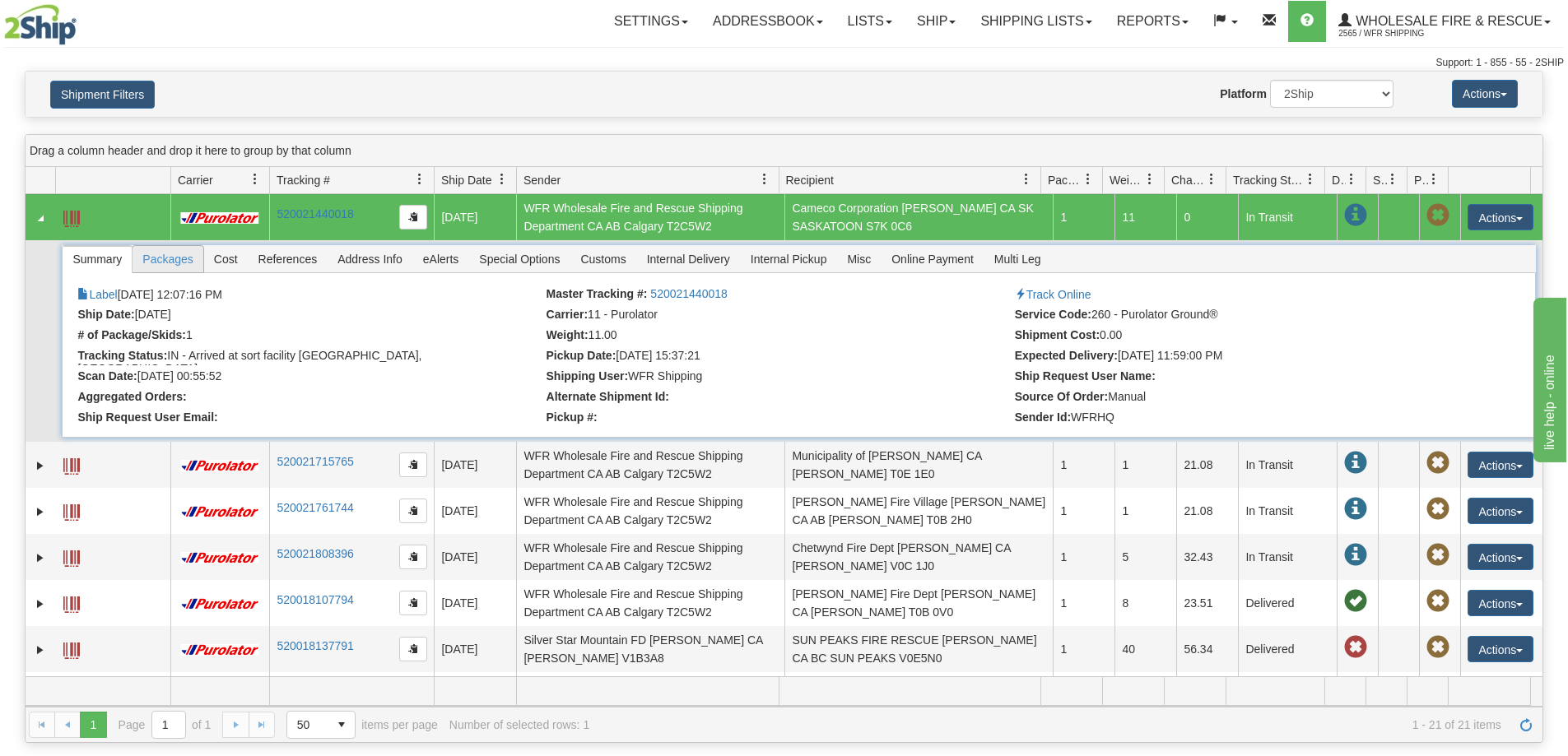
click at [182, 258] on span "Packages" at bounding box center [167, 259] width 70 height 27
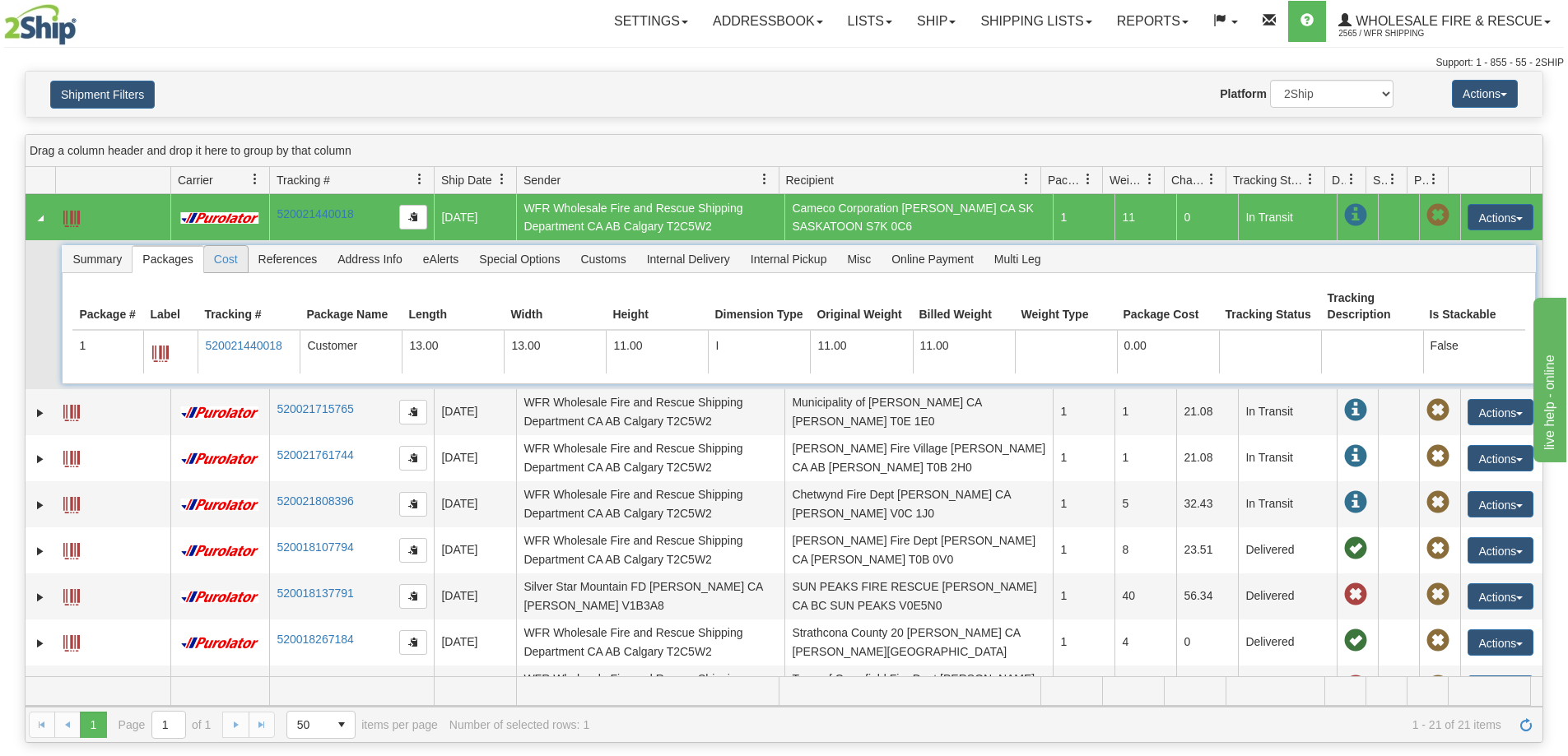
click at [225, 255] on span "Cost" at bounding box center [225, 259] width 44 height 27
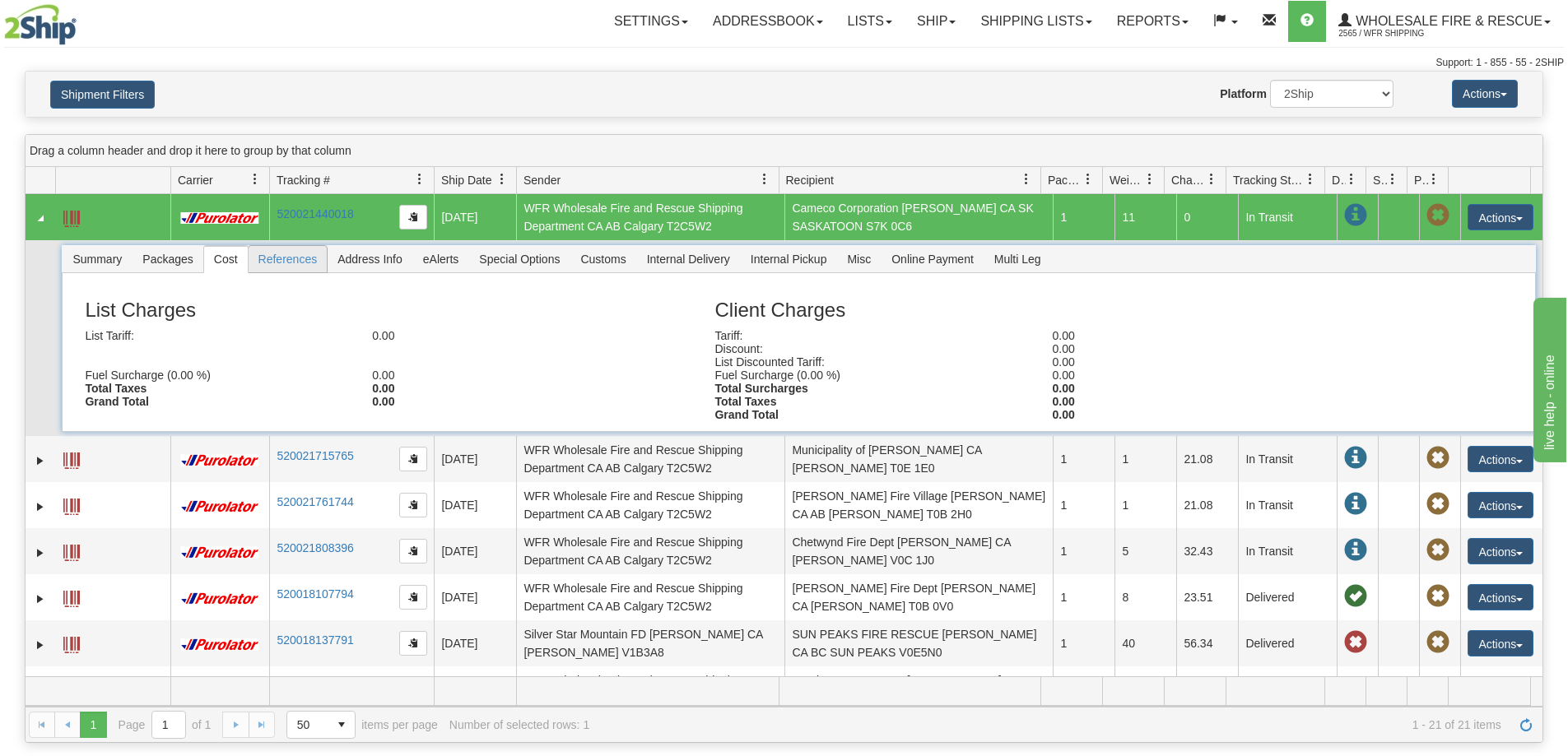
click at [298, 255] on span "References" at bounding box center [287, 259] width 79 height 27
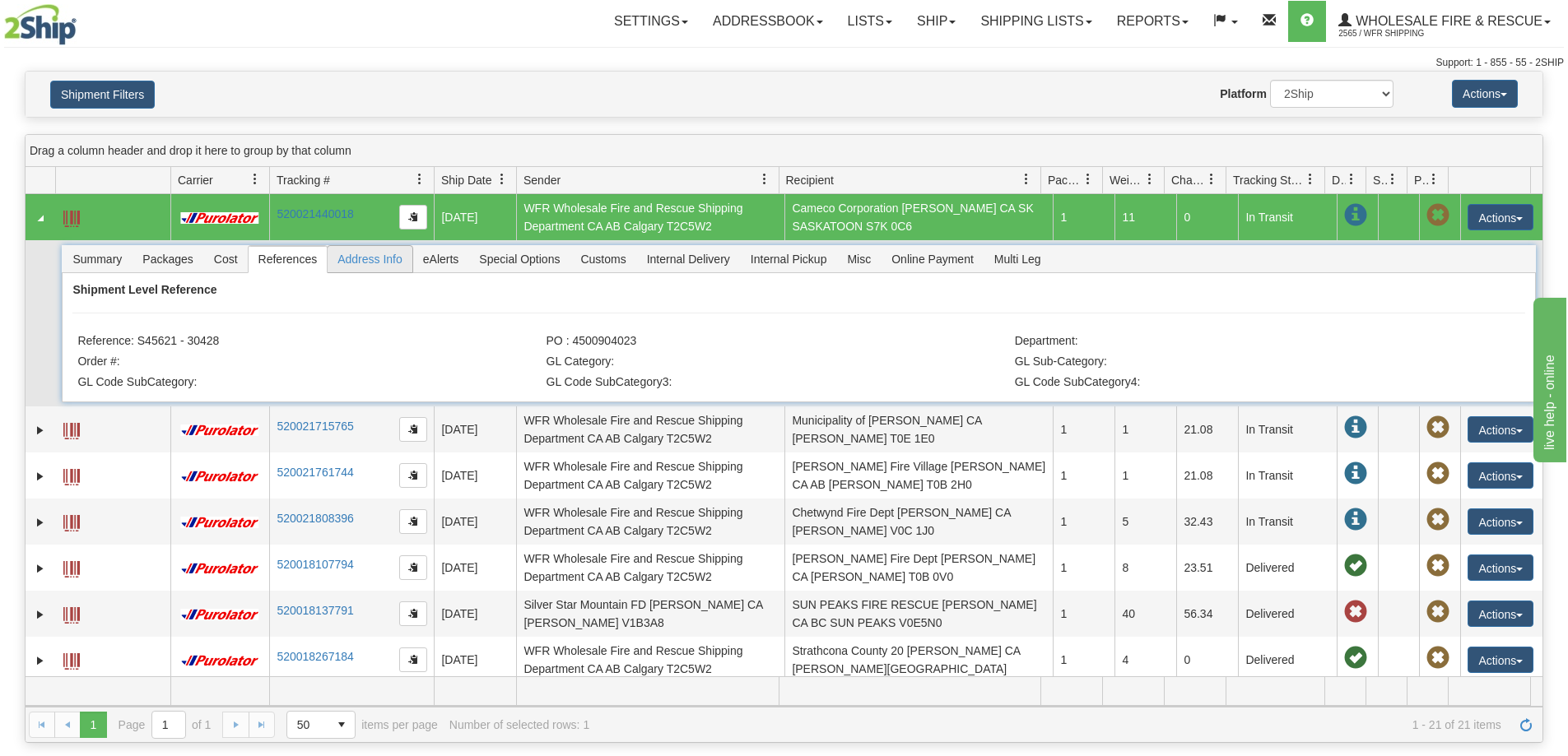
click at [370, 256] on span "Address Info" at bounding box center [369, 259] width 85 height 27
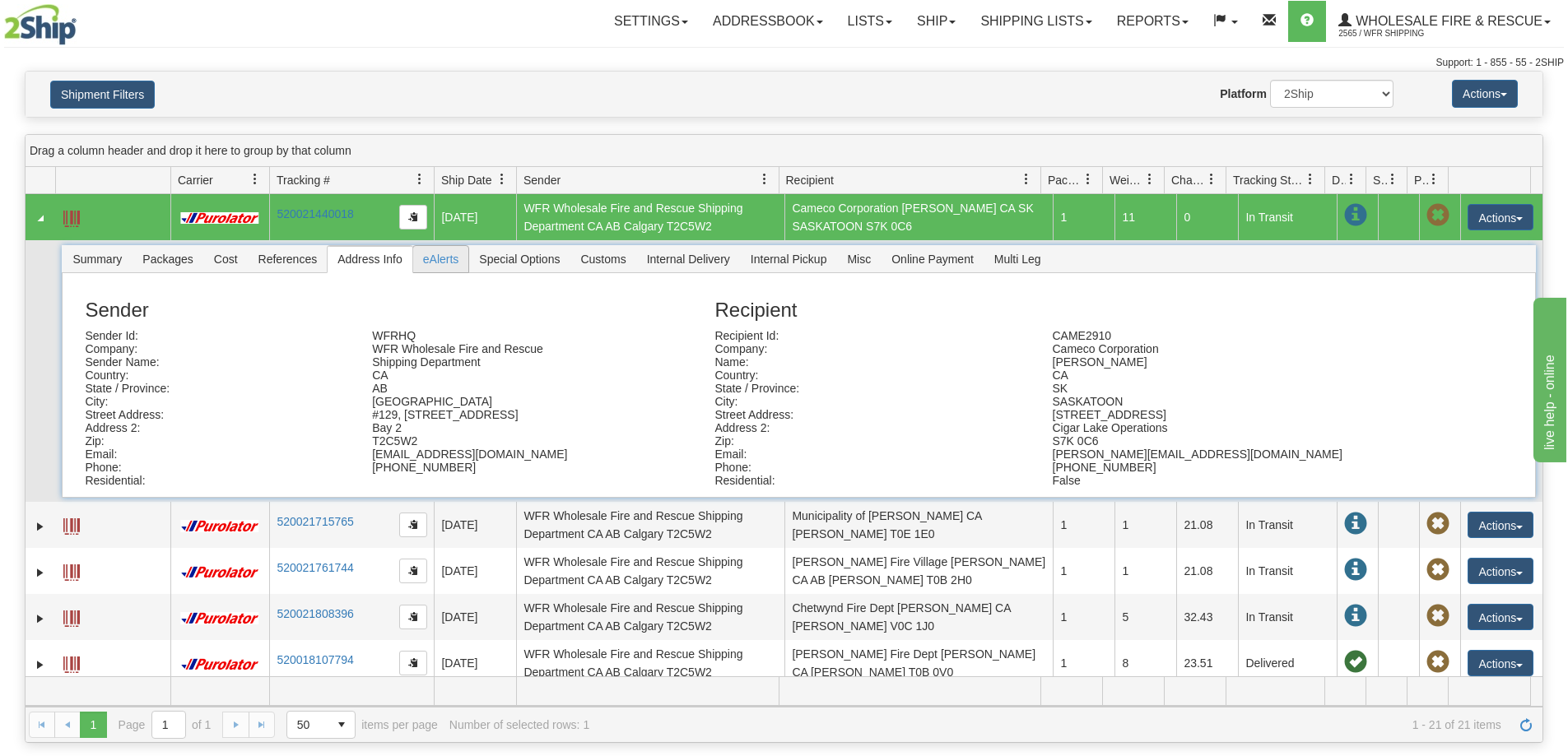
click at [456, 262] on span "eAlerts" at bounding box center [440, 259] width 56 height 27
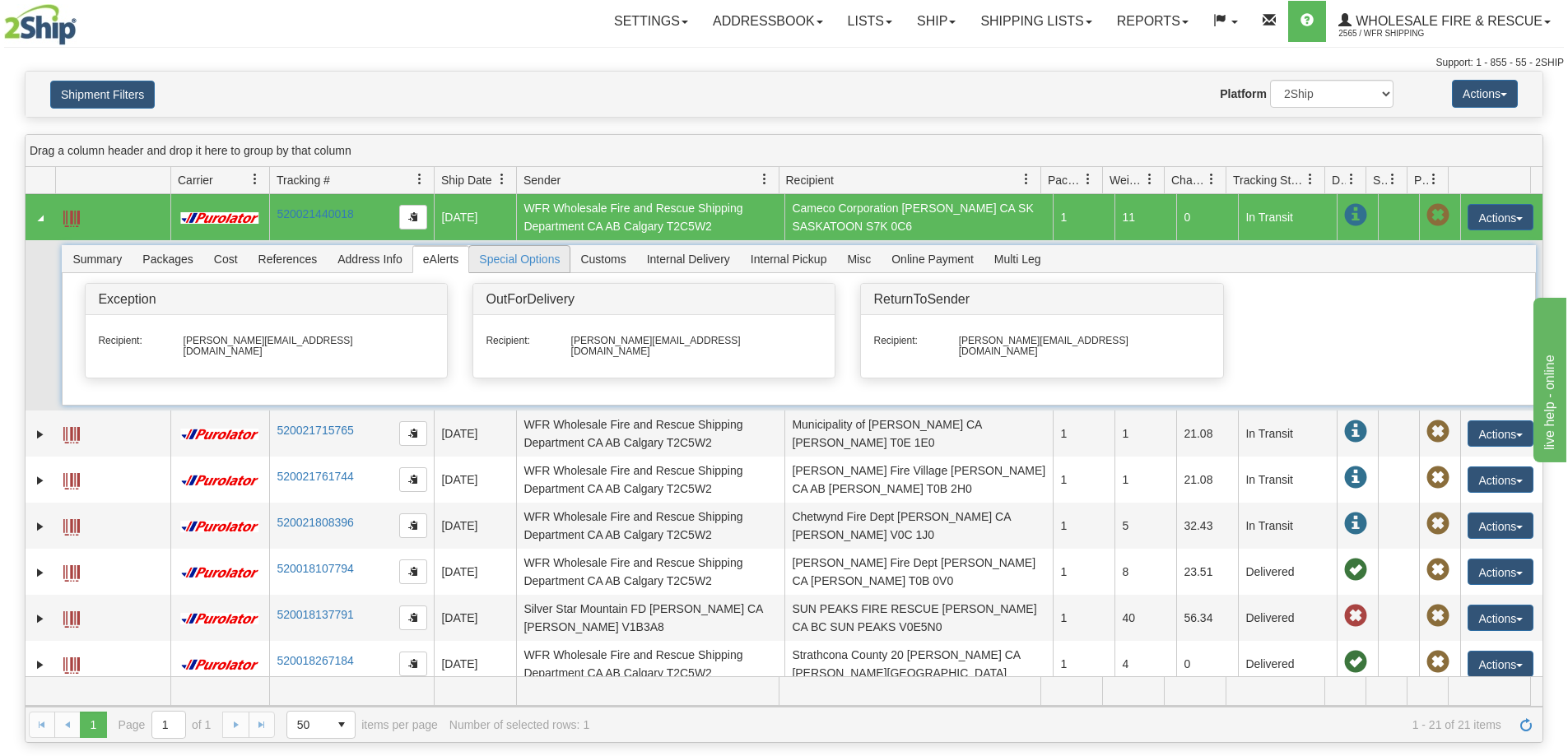
click at [531, 268] on span "Special Options" at bounding box center [519, 259] width 101 height 27
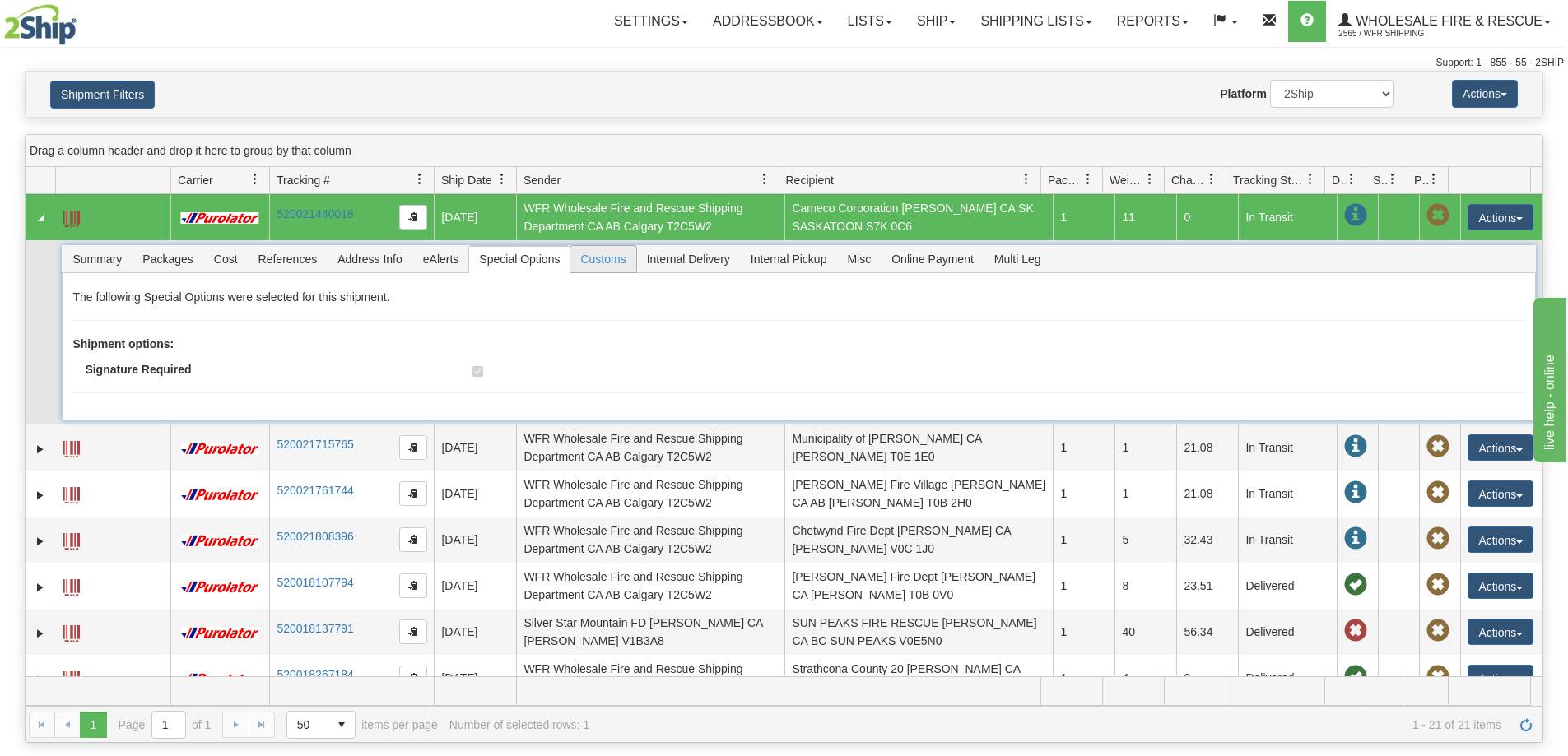
click at [594, 260] on span "Customs" at bounding box center [602, 259] width 65 height 27
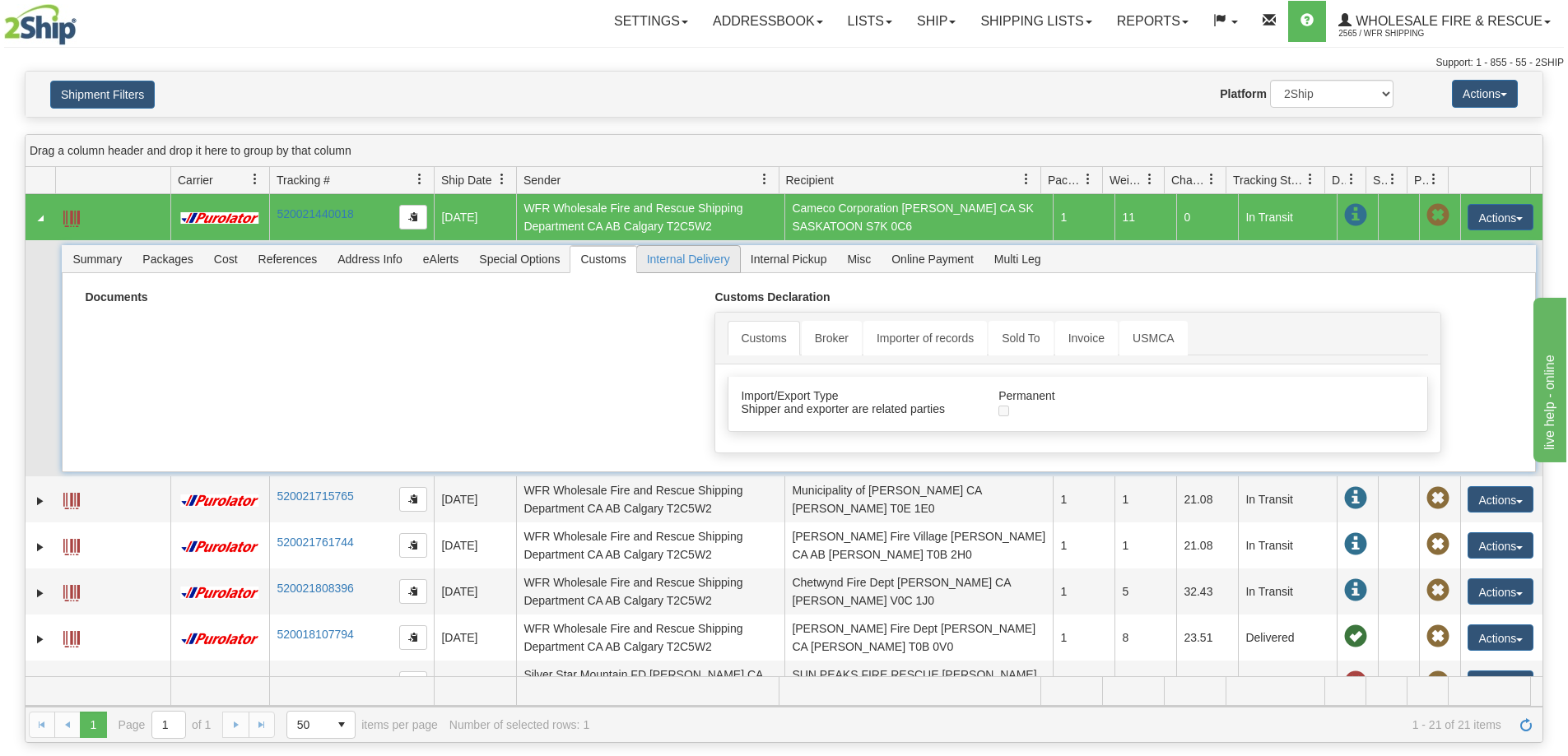
click at [659, 261] on span "Internal Delivery" at bounding box center [689, 259] width 103 height 27
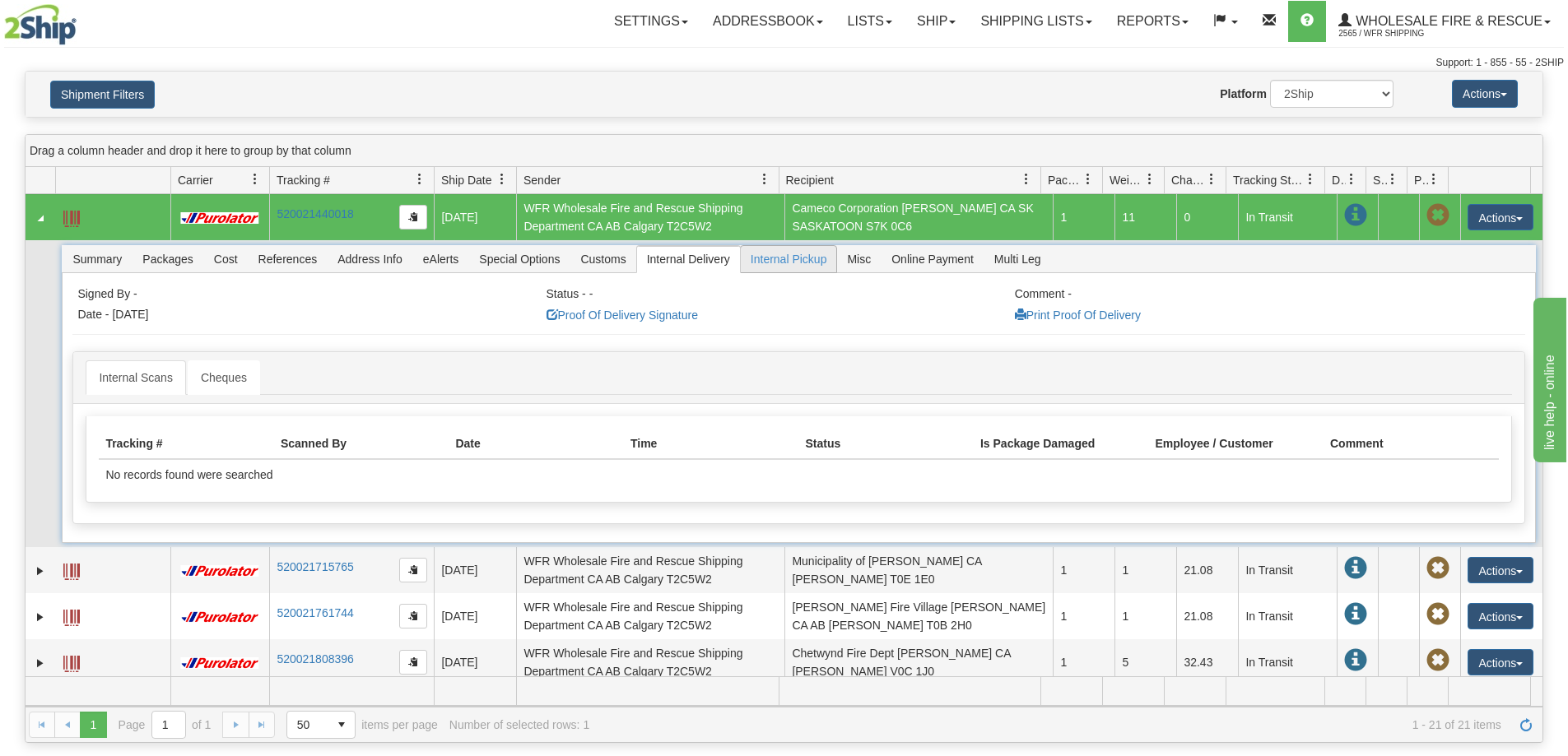
click at [789, 268] on span "Internal Pickup" at bounding box center [788, 259] width 96 height 27
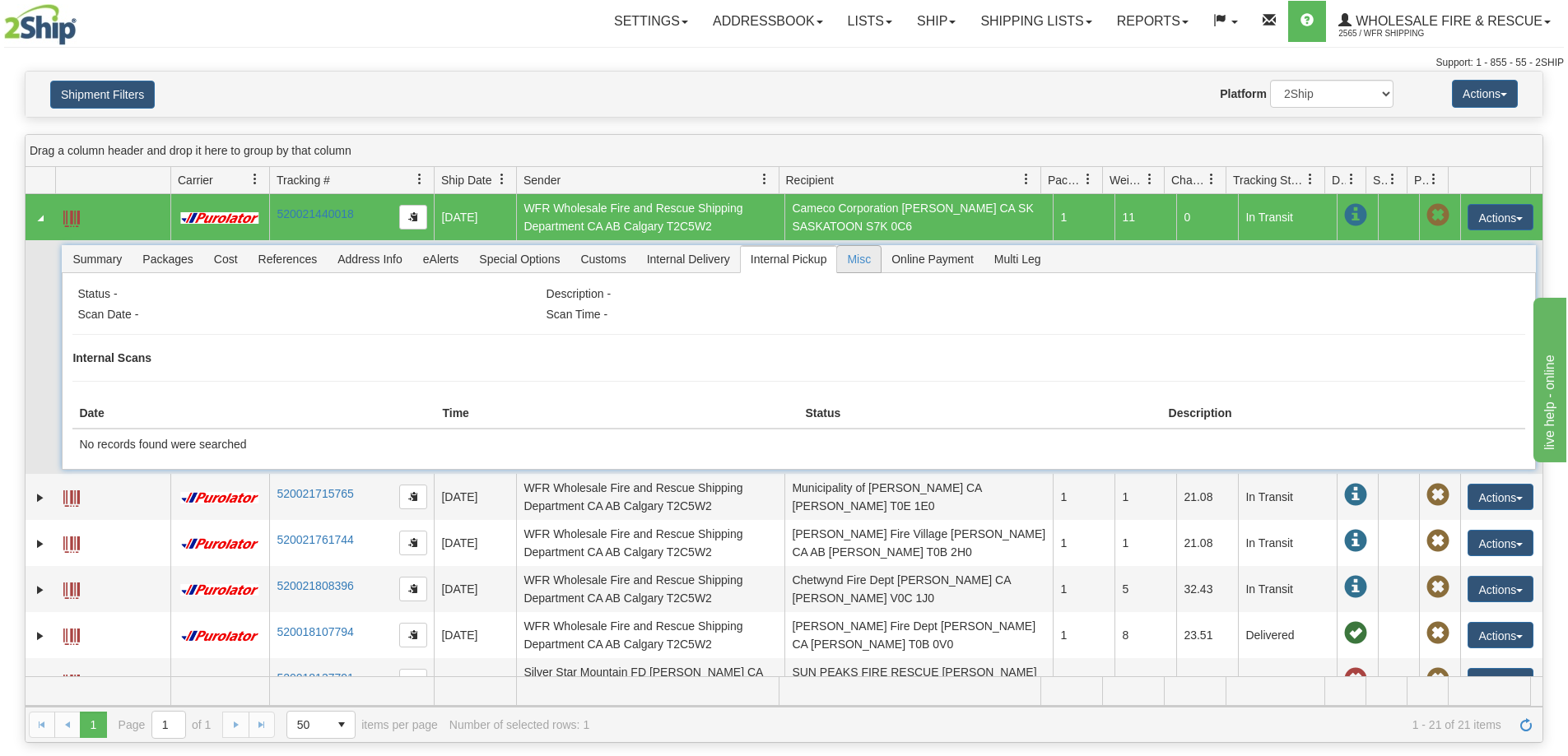
click at [847, 266] on span "Misc" at bounding box center [858, 259] width 44 height 27
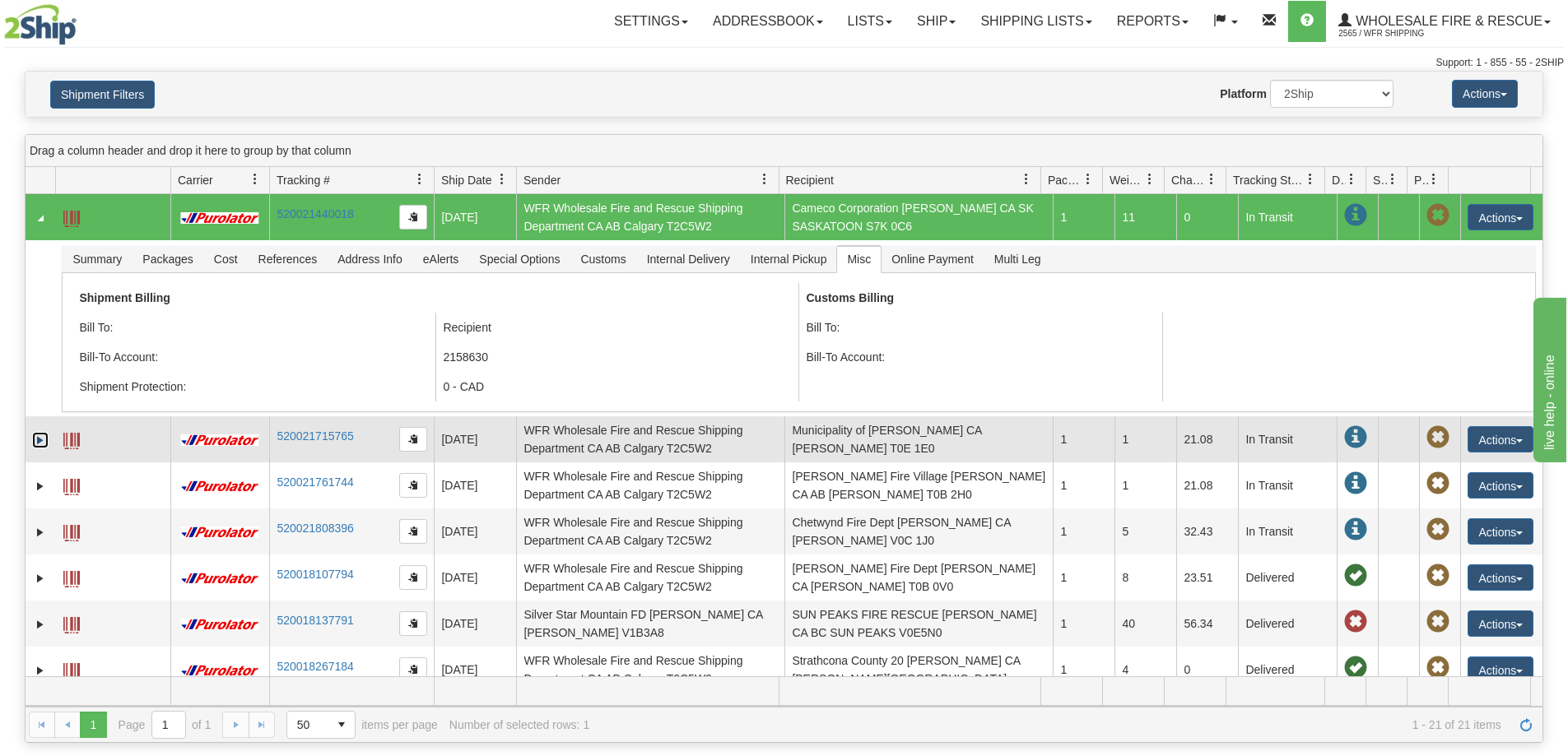
click at [40, 442] on link "Expand" at bounding box center [40, 439] width 16 height 16
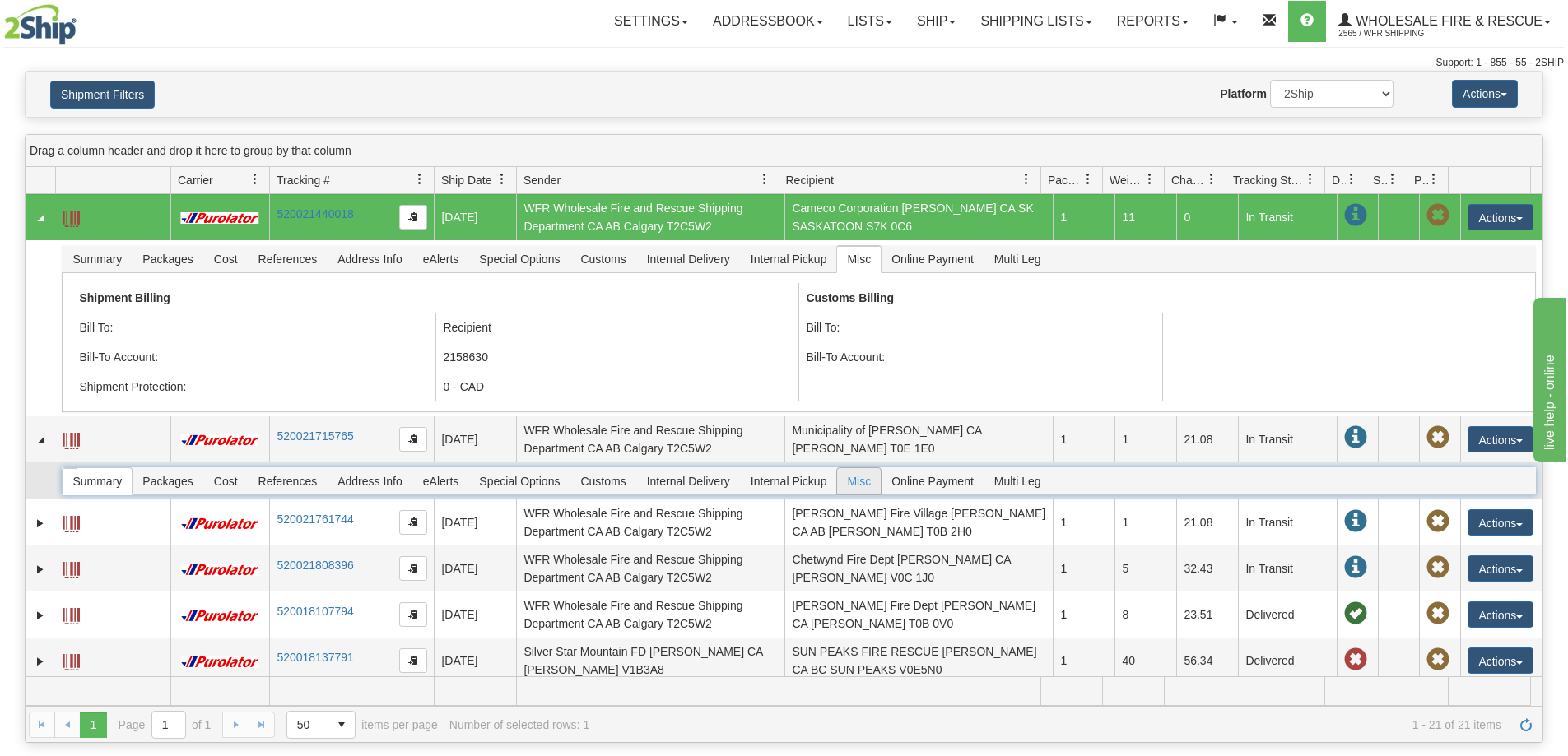
click at [856, 484] on span "Misc" at bounding box center [858, 481] width 44 height 27
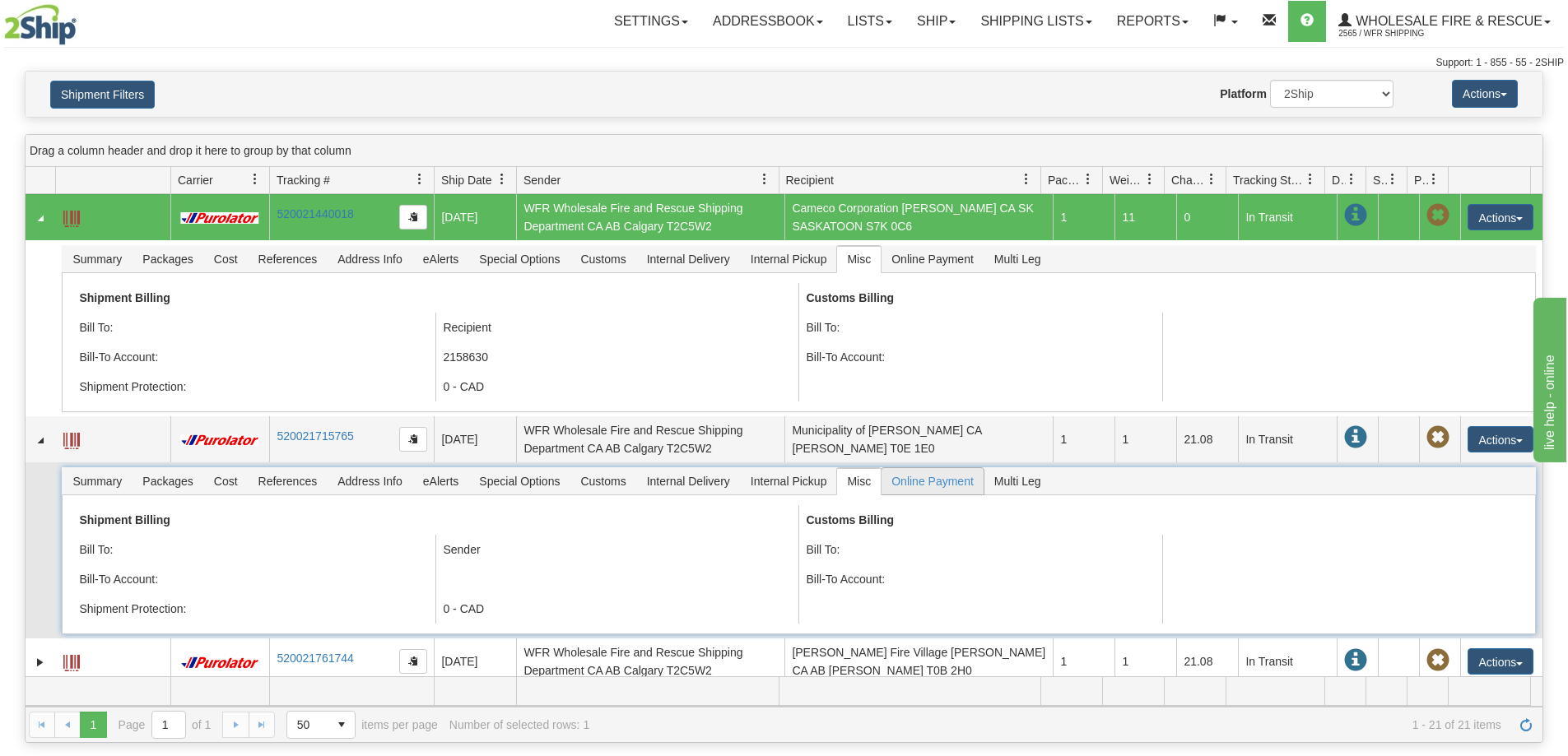
click at [926, 484] on span "Online Payment" at bounding box center [932, 481] width 102 height 27
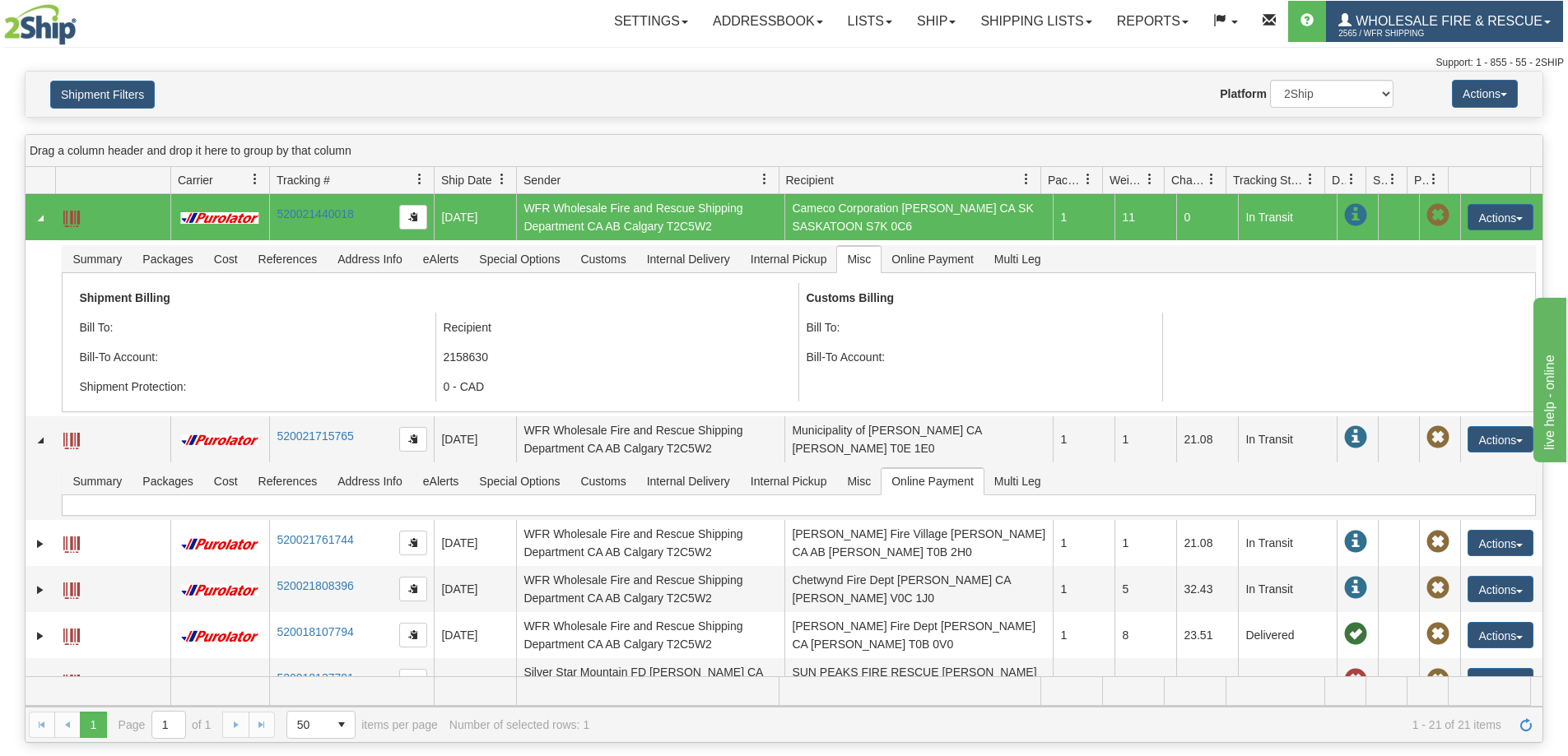
click at [1443, 10] on link "WHOLESALE FIRE & RESCUE 2565 / WFR Shipping" at bounding box center [1444, 21] width 237 height 41
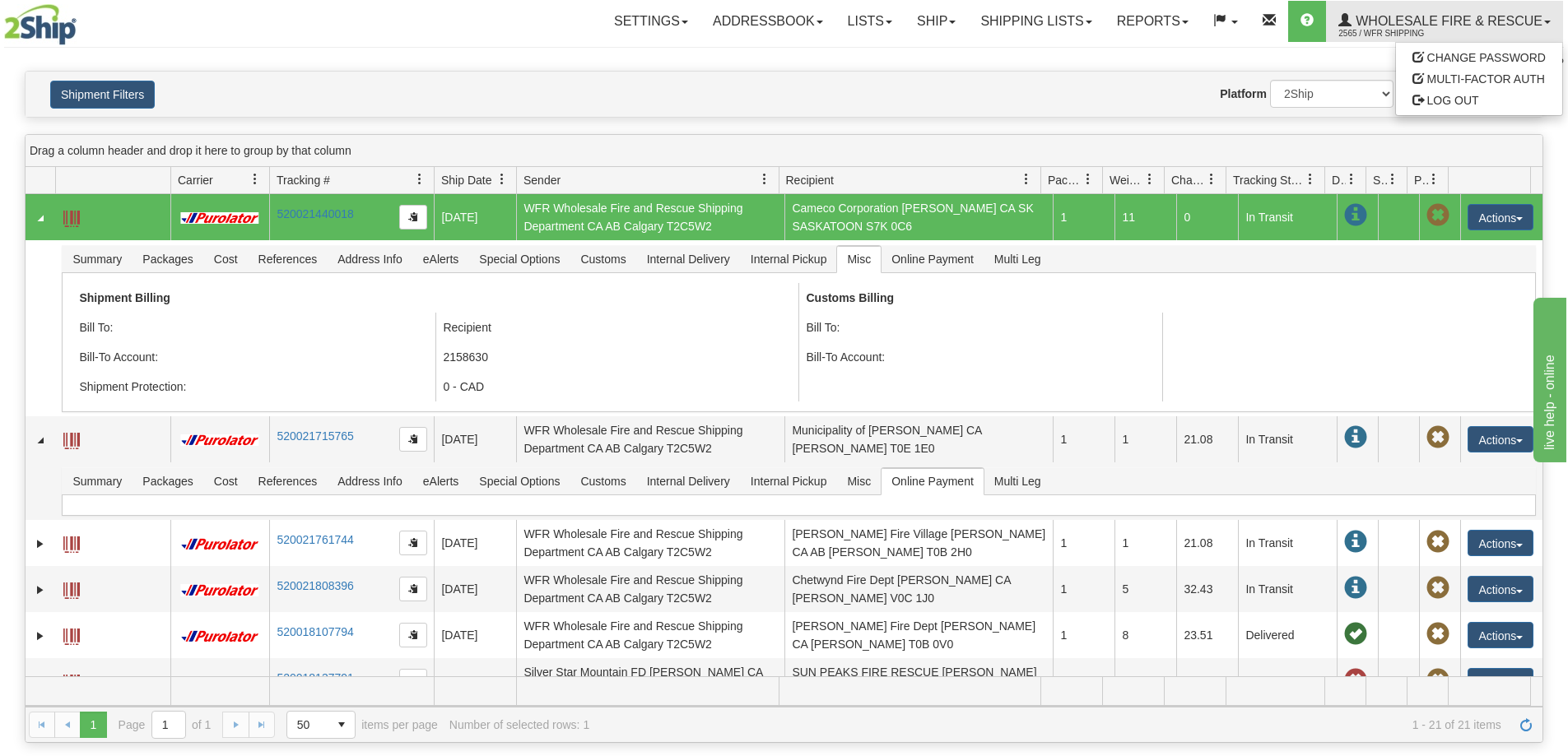
click at [840, 137] on div "Drag a column header and drop it here to group by that column" at bounding box center [784, 151] width 1516 height 32
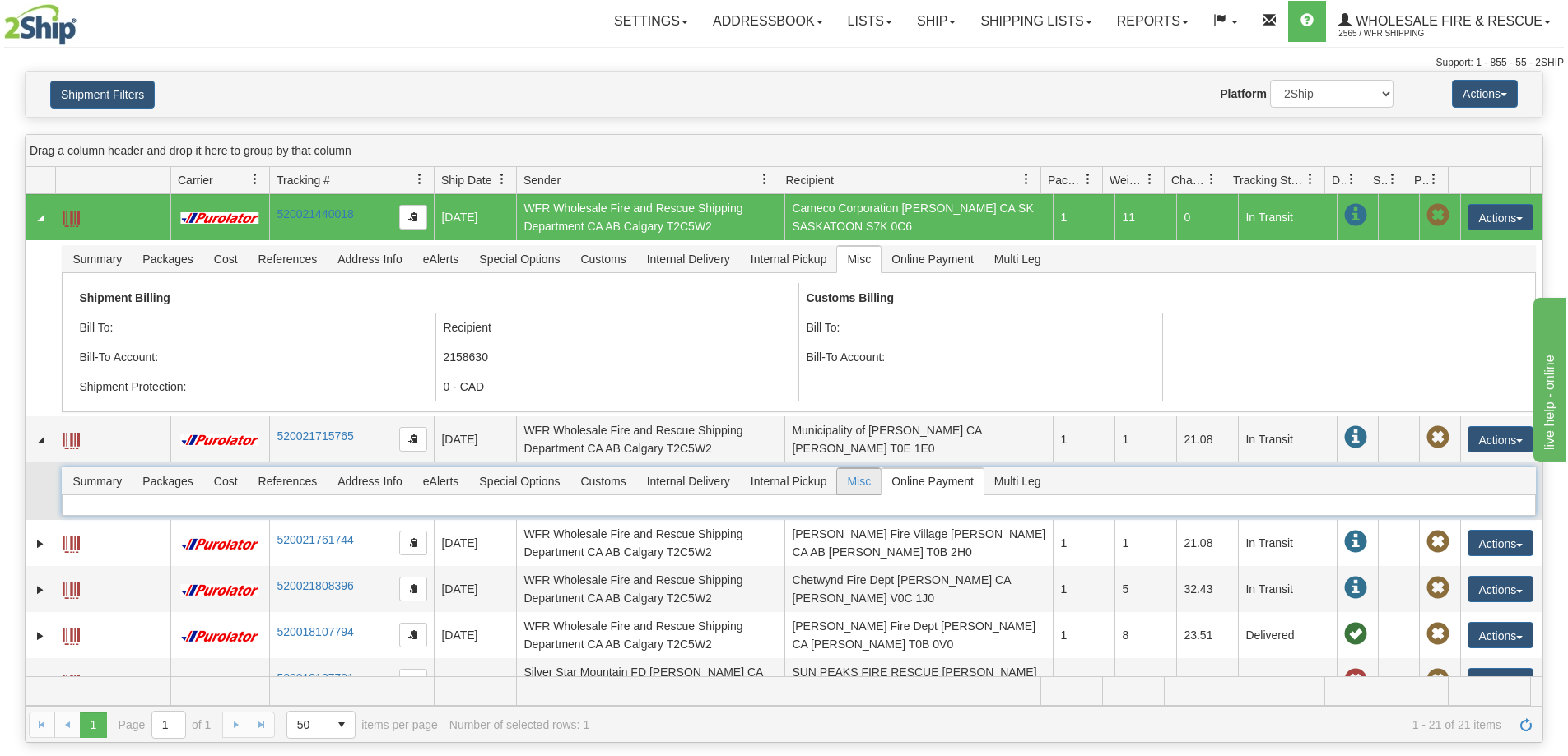
click at [856, 479] on span "Misc" at bounding box center [858, 481] width 44 height 27
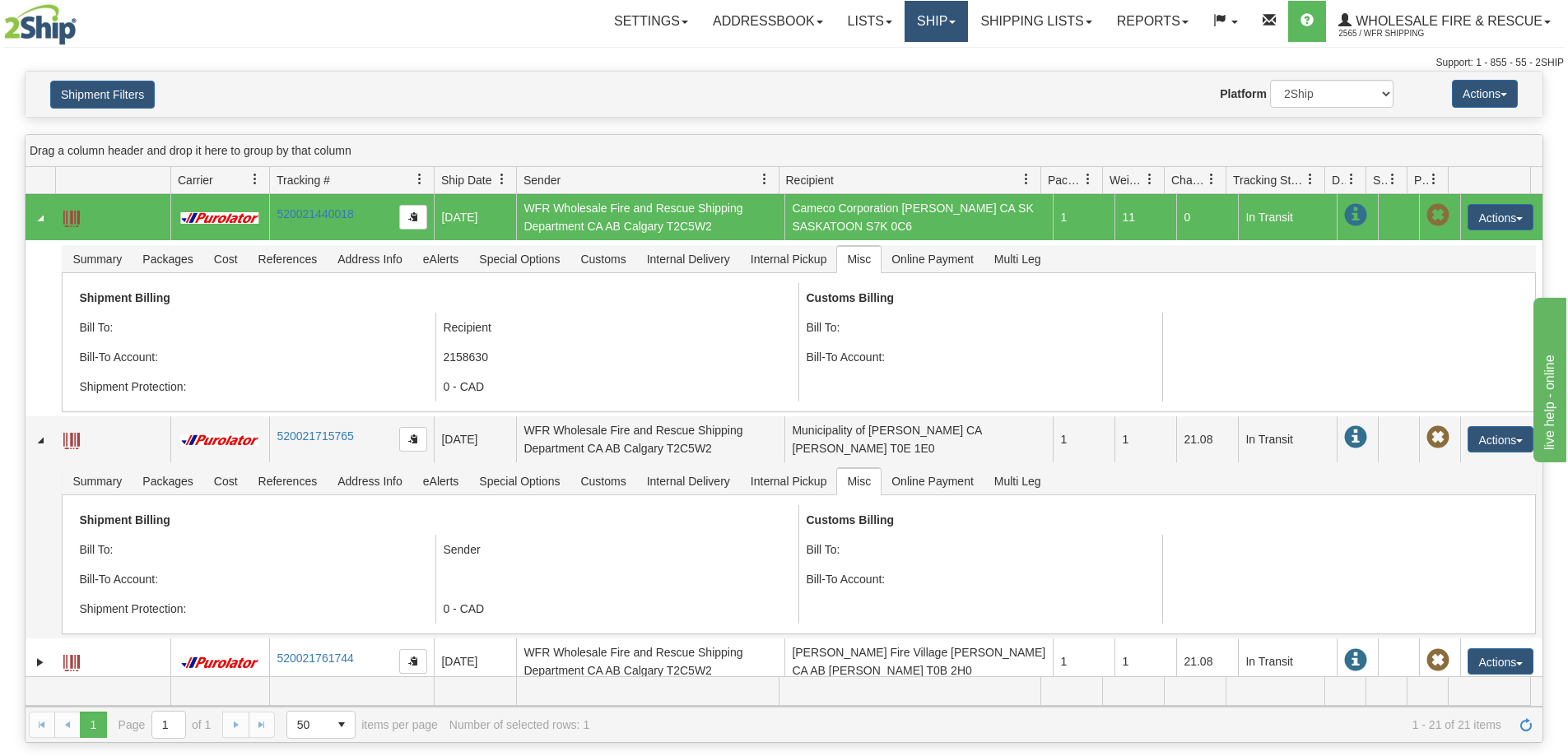
click at [917, 27] on link "Ship" at bounding box center [935, 21] width 63 height 41
